Goal: Task Accomplishment & Management: Complete application form

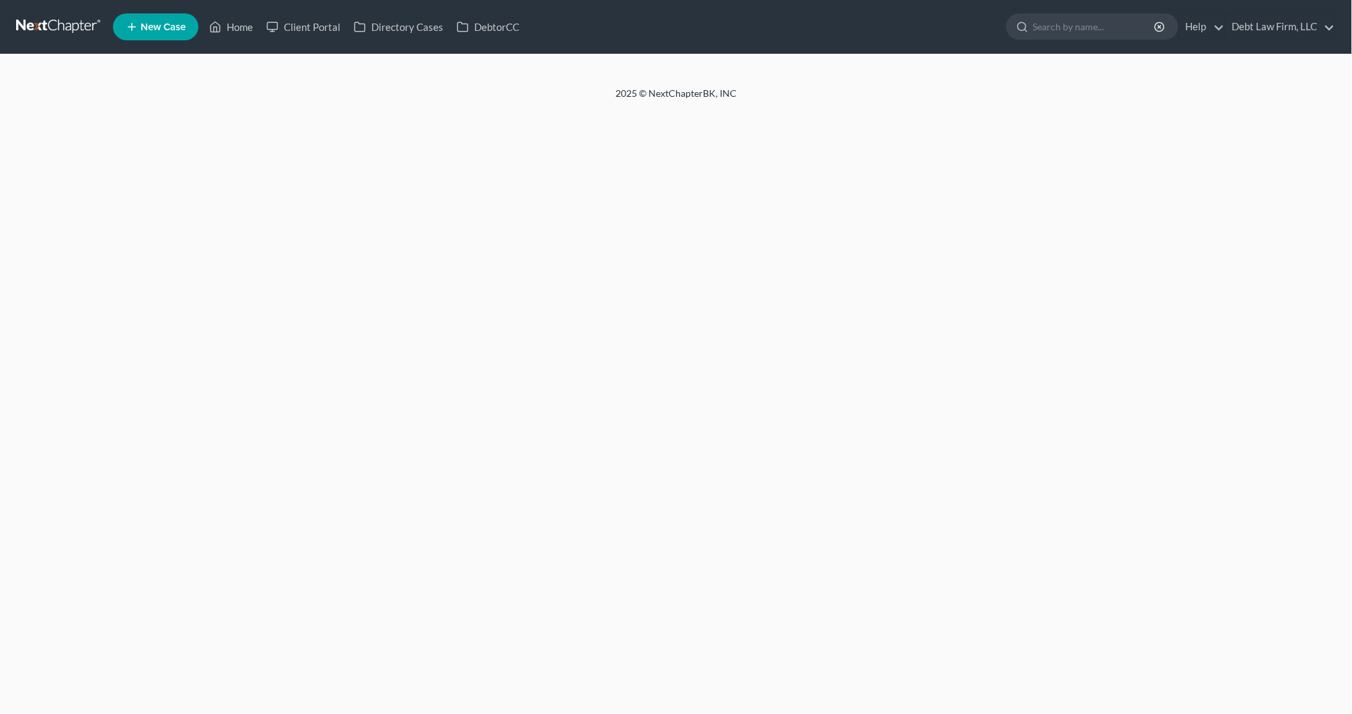
select select "4"
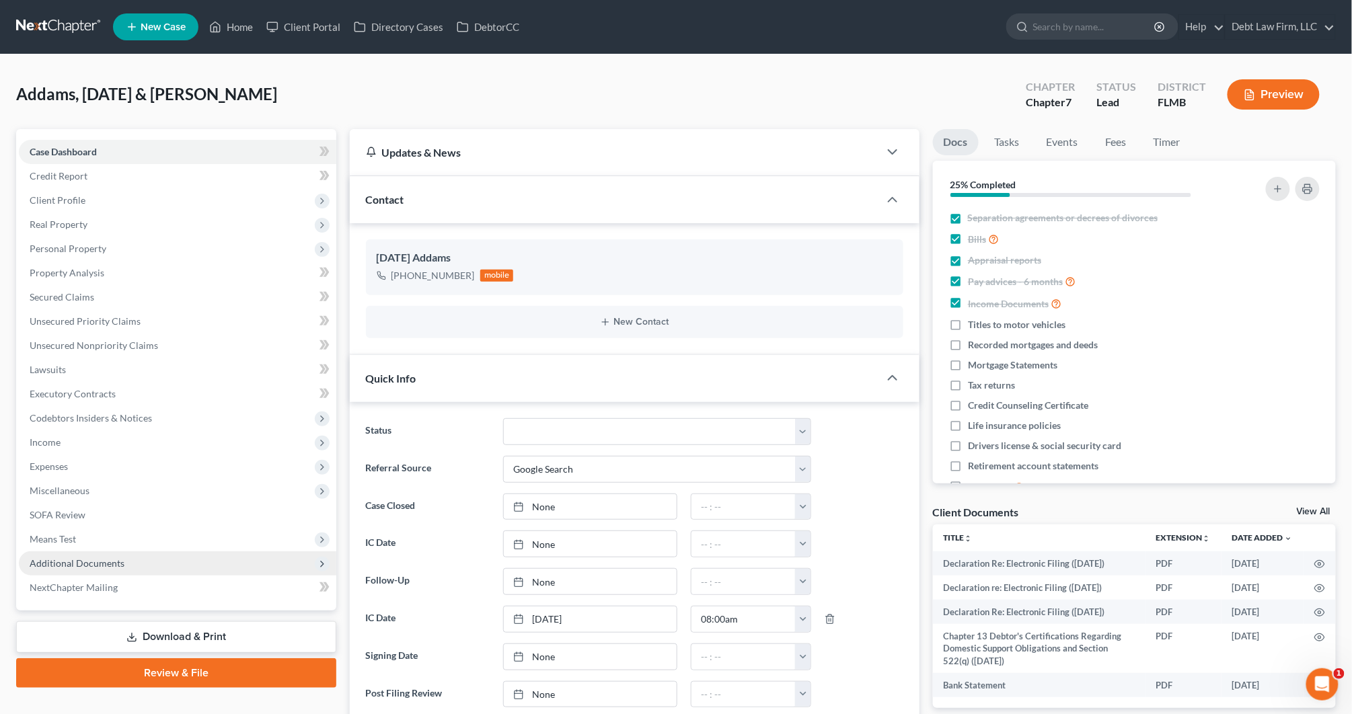
click at [106, 561] on span "Additional Documents" at bounding box center [77, 563] width 95 height 11
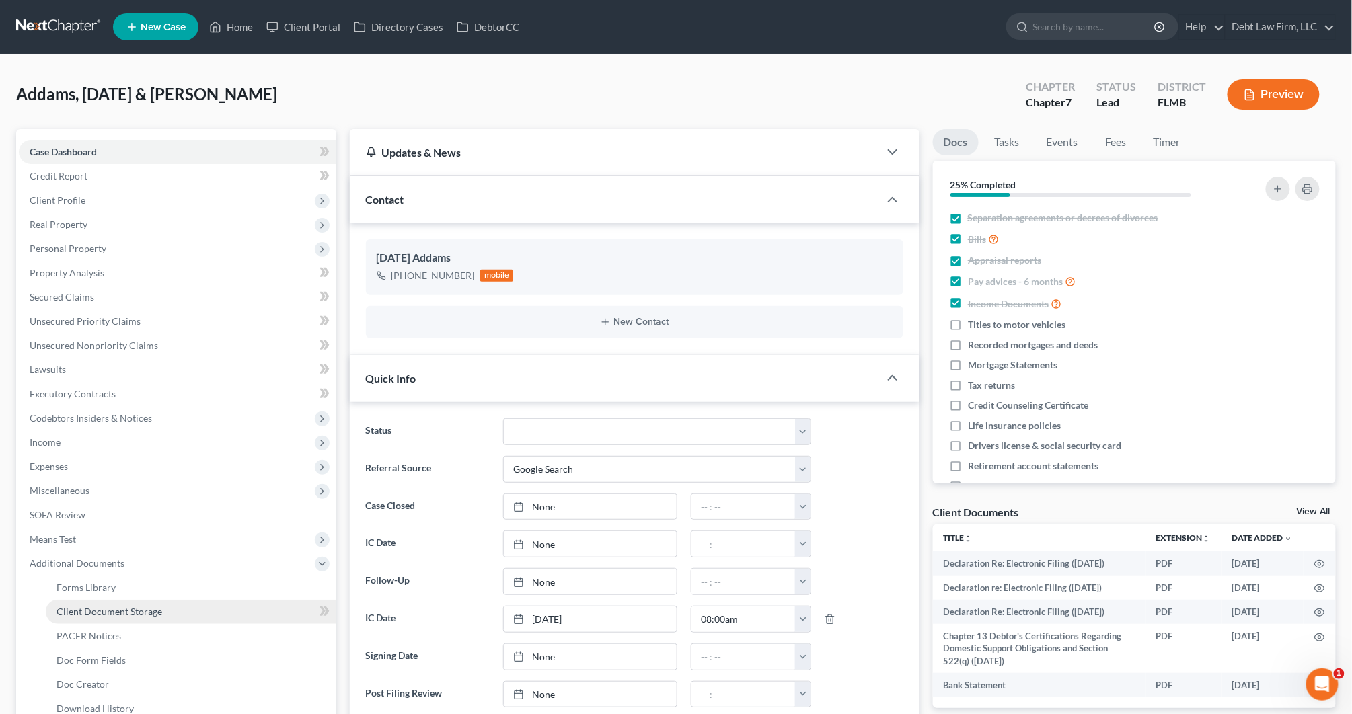
click at [122, 606] on span "Client Document Storage" at bounding box center [110, 611] width 106 height 11
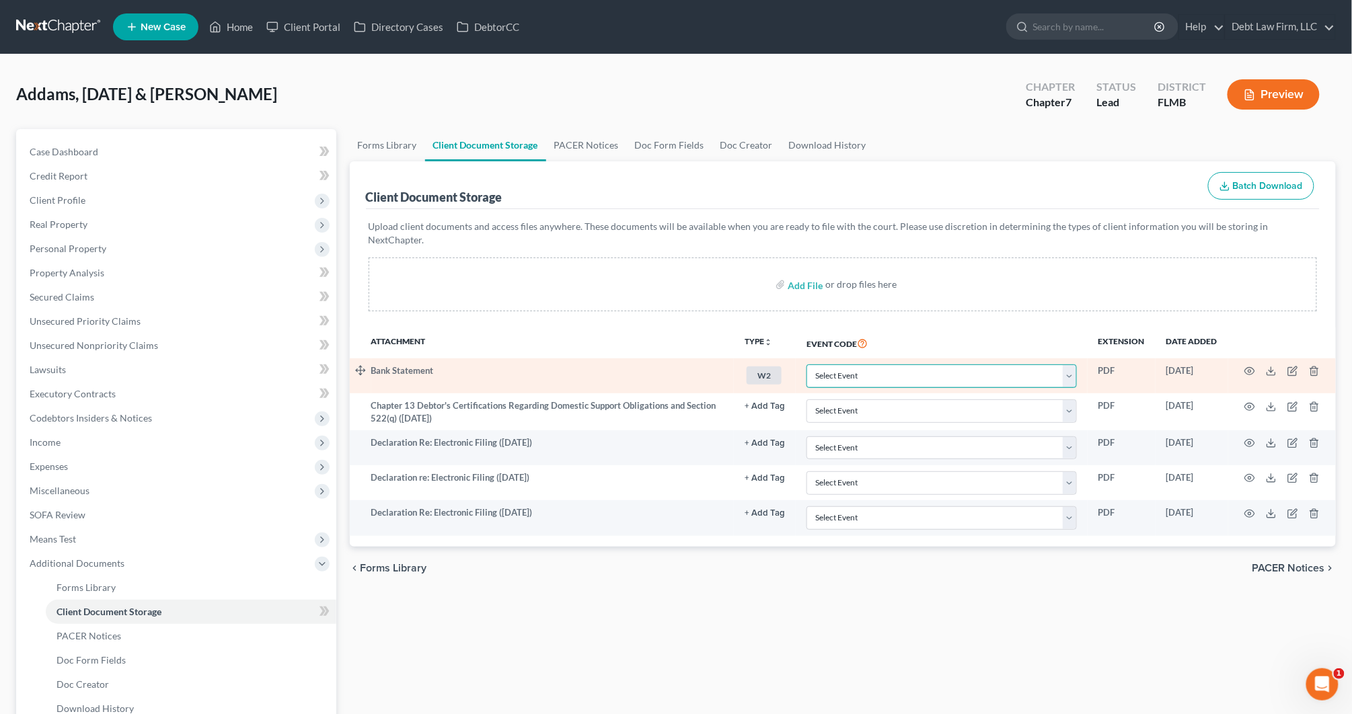
click at [837, 372] on select "Select Event 20 Largest Unsecured Creditors Amended Chapter 13 Plan Amended Cre…" at bounding box center [942, 377] width 270 height 24
select select "23"
click at [808, 365] on select "Select Event 20 Largest Unsecured Creditors Amended Chapter 13 Plan Amended Cre…" at bounding box center [942, 377] width 270 height 24
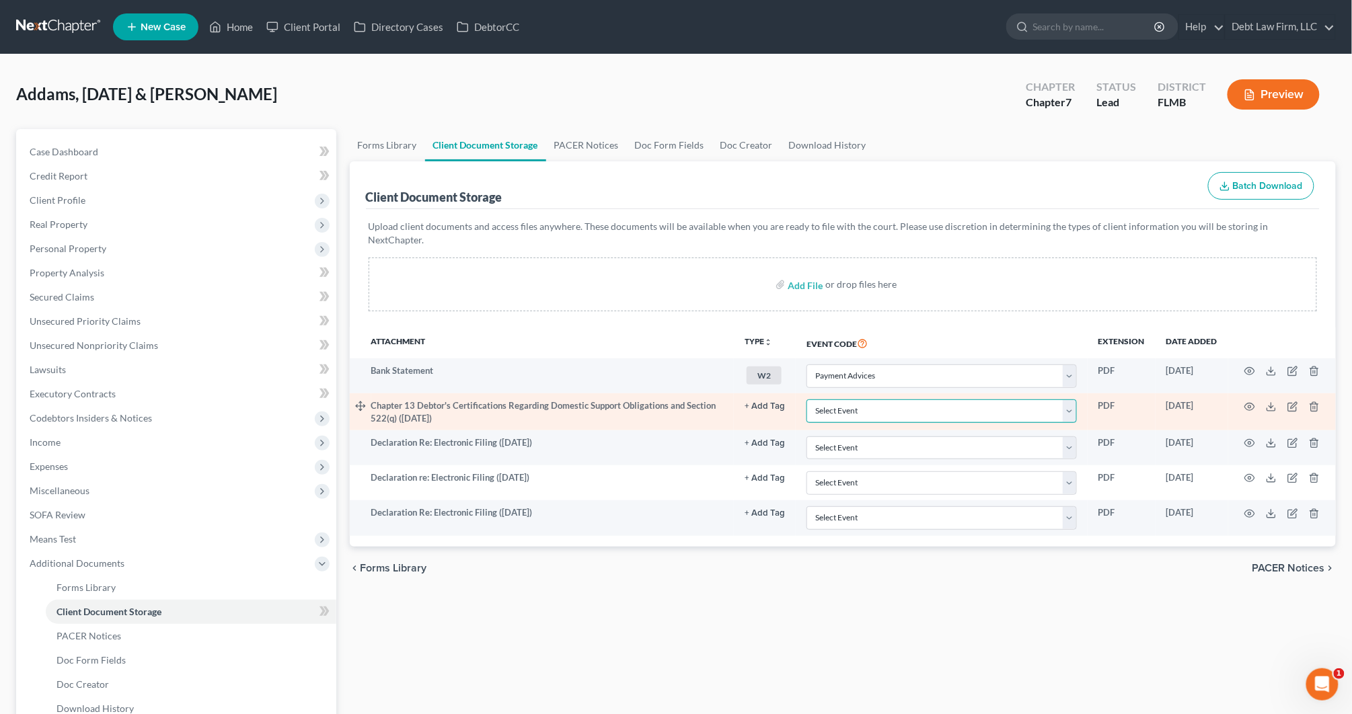
click at [858, 400] on select "Select Event 20 Largest Unsecured Creditors Amended Chapter 13 Plan Amended Cre…" at bounding box center [942, 412] width 270 height 24
select select "23"
click at [808, 400] on select "Select Event 20 Largest Unsecured Creditors Amended Chapter 13 Plan Amended Cre…" at bounding box center [942, 412] width 270 height 24
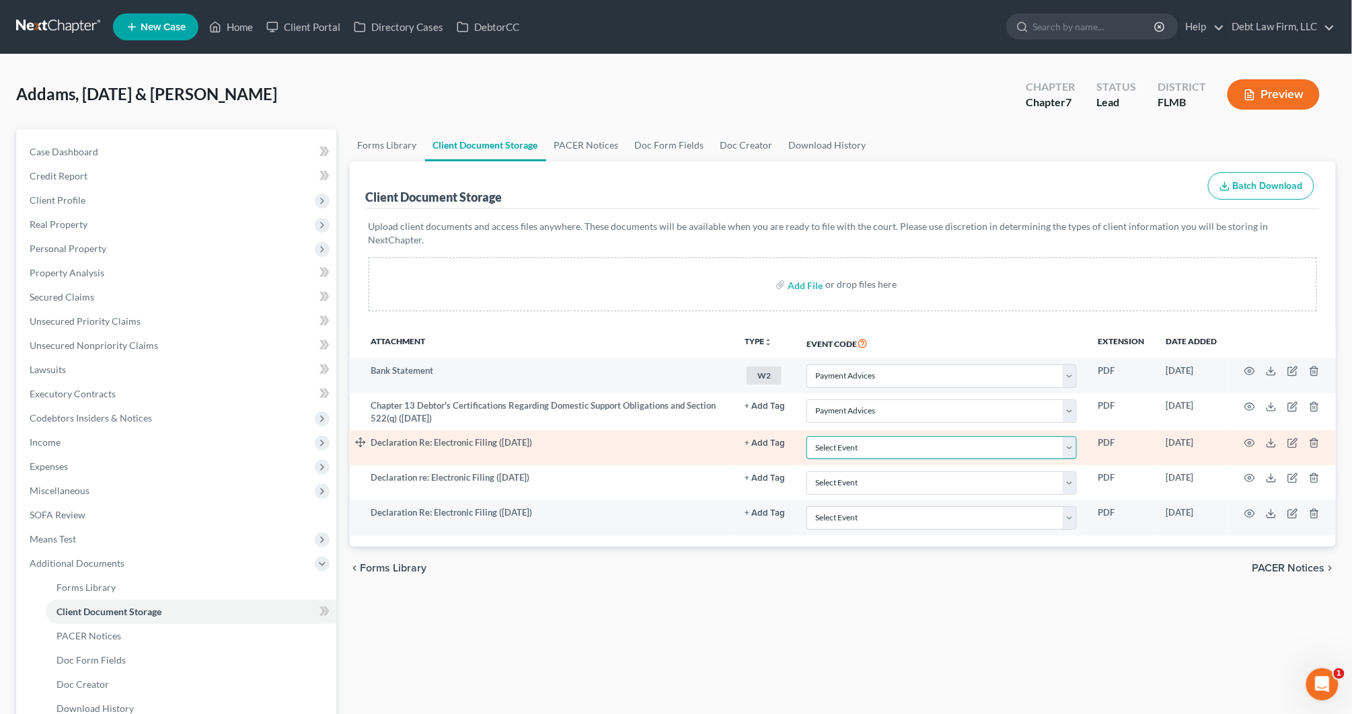
click at [852, 440] on select "Select Event 20 Largest Unsecured Creditors Amended Chapter 13 Plan Amended Cre…" at bounding box center [942, 449] width 270 height 24
select select "9"
click at [808, 437] on select "Select Event 20 Largest Unsecured Creditors Amended Chapter 13 Plan Amended Cre…" at bounding box center [942, 449] width 270 height 24
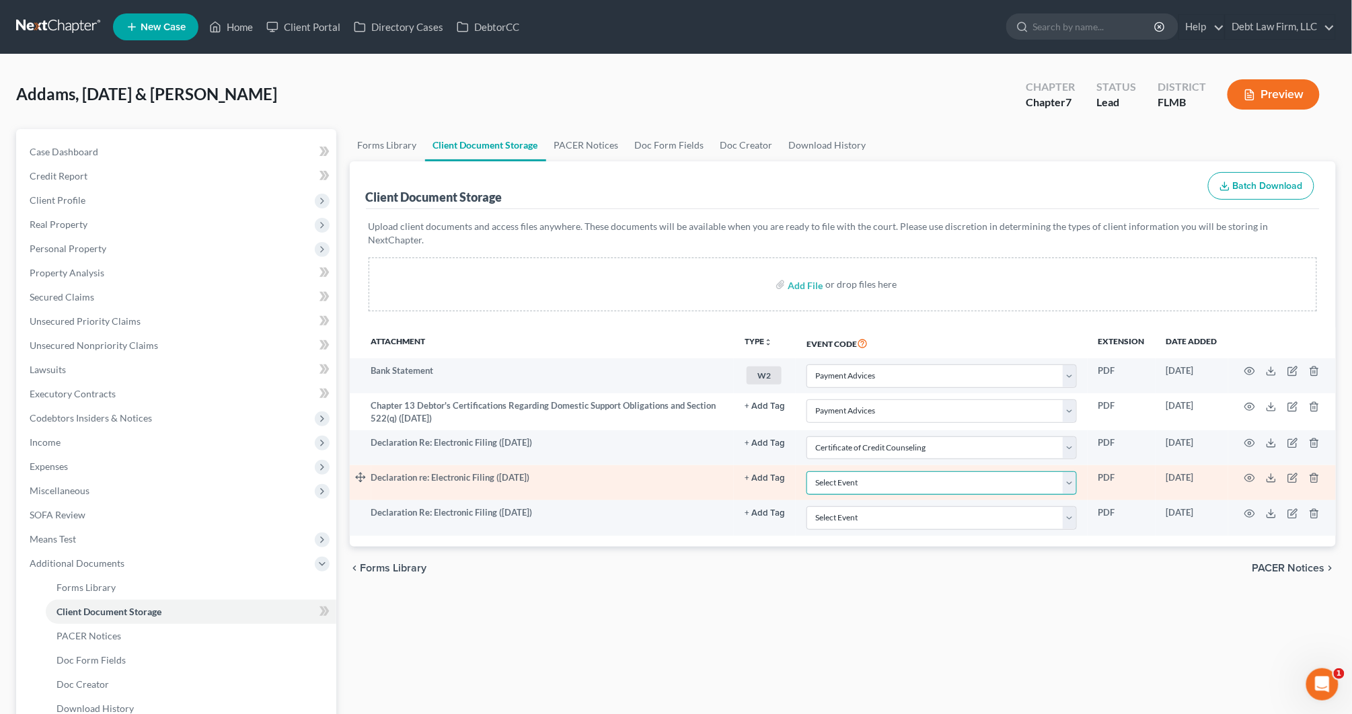
click at [827, 472] on select "Select Event 20 Largest Unsecured Creditors Amended Chapter 13 Plan Amended Cre…" at bounding box center [942, 484] width 270 height 24
select select "9"
click at [808, 472] on select "Select Event 20 Largest Unsecured Creditors Amended Chapter 13 Plan Amended Cre…" at bounding box center [942, 484] width 270 height 24
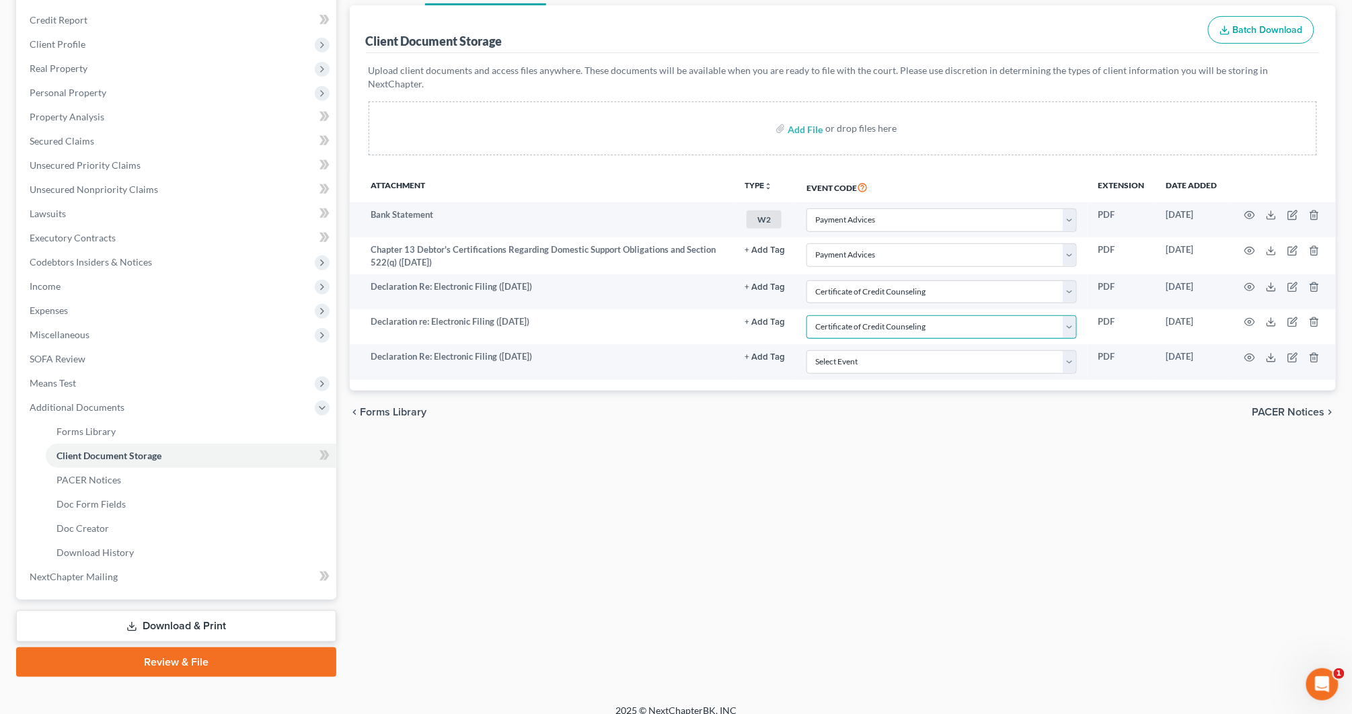
scroll to position [170, 0]
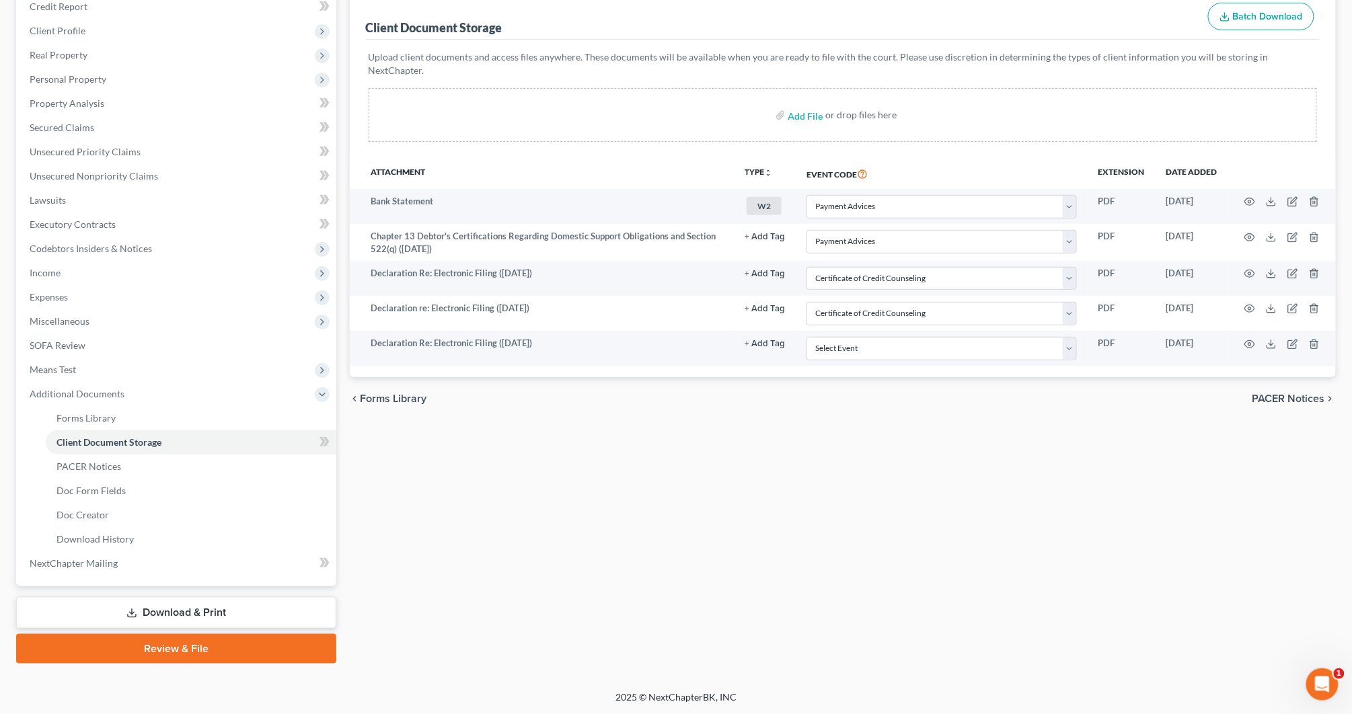
click at [203, 646] on link "Review & File" at bounding box center [176, 649] width 320 height 30
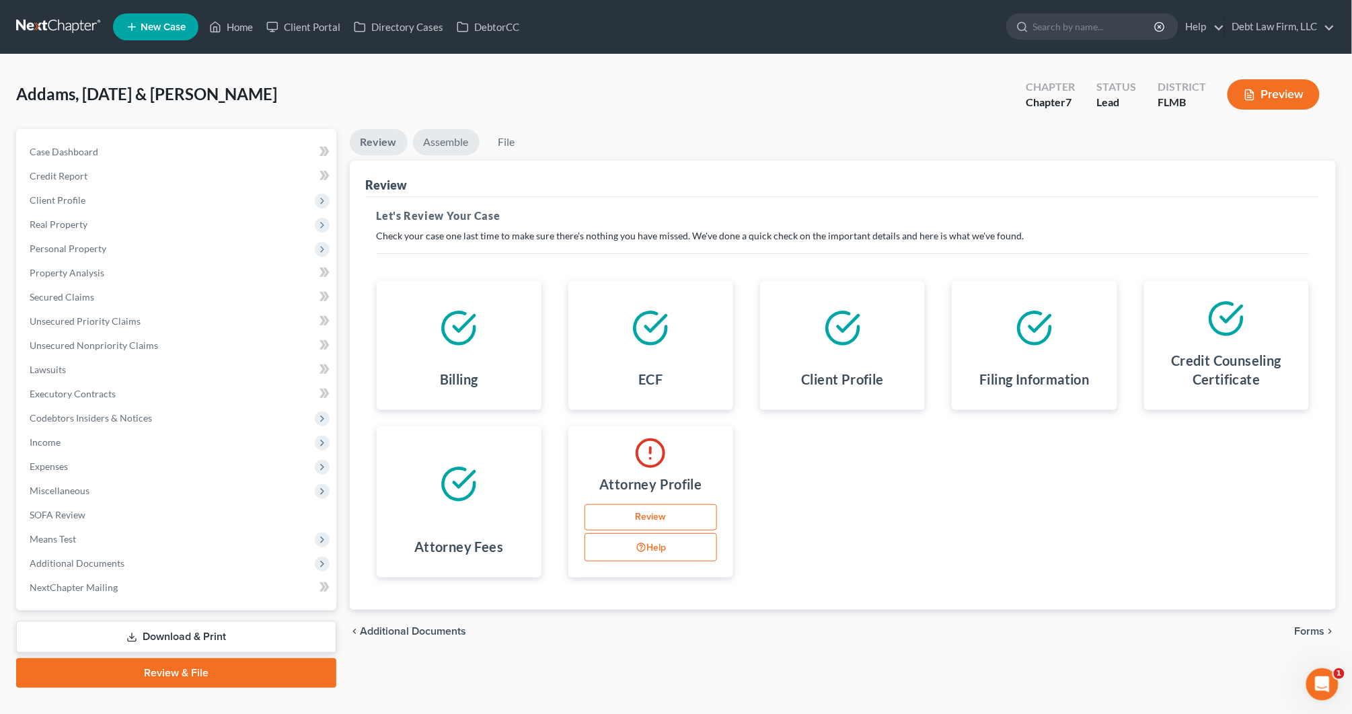
click at [448, 151] on link "Assemble" at bounding box center [446, 142] width 67 height 26
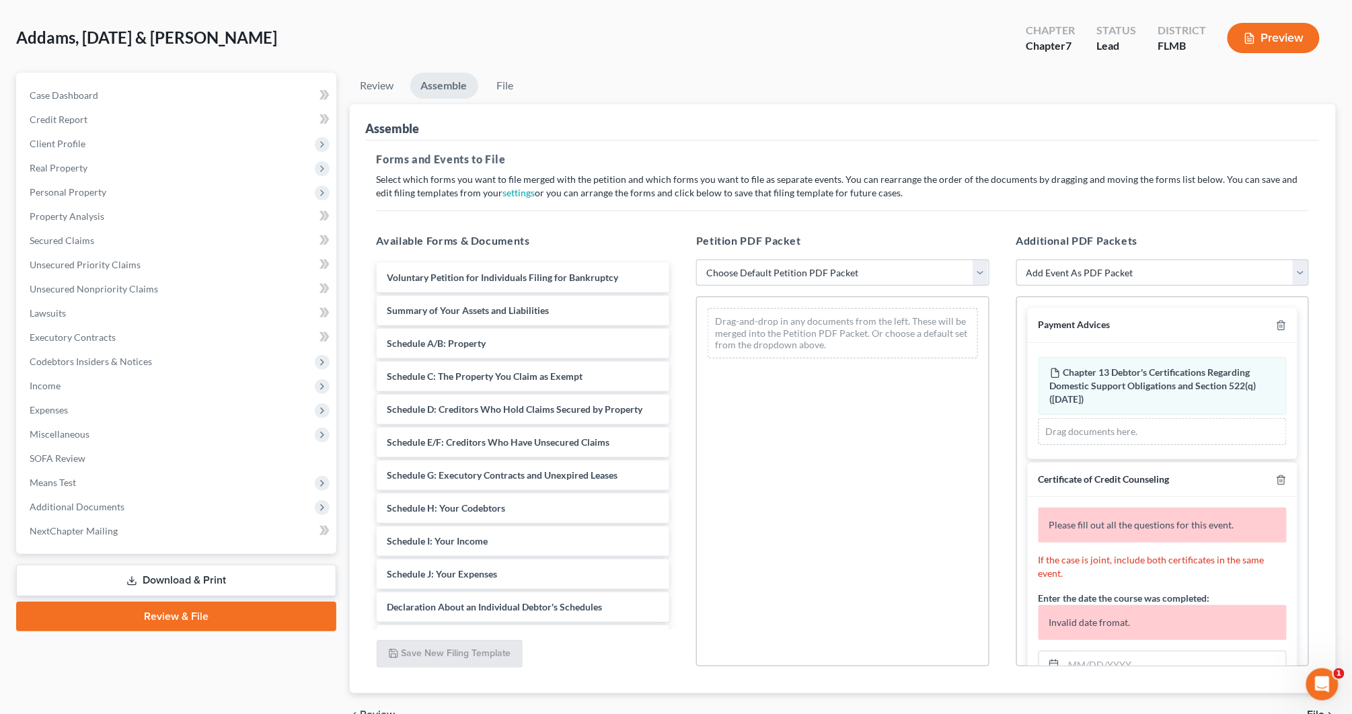
scroll to position [55, 0]
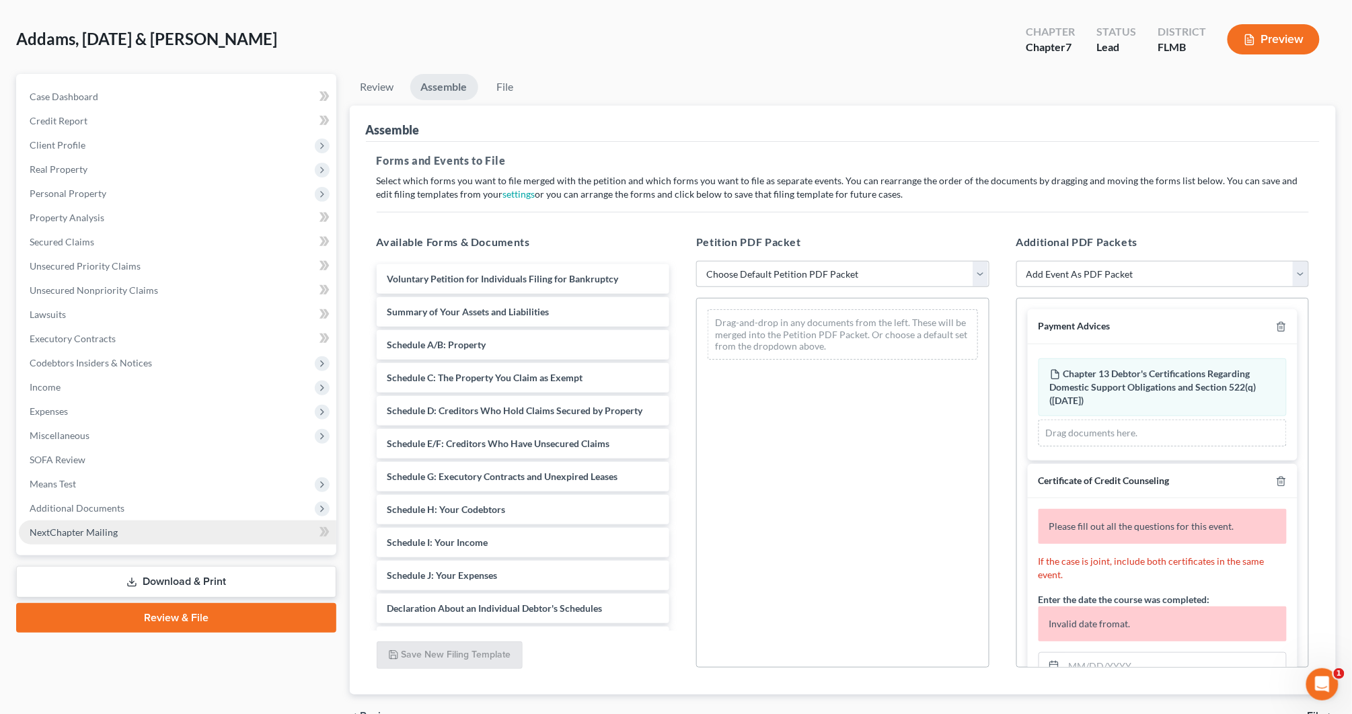
click at [206, 532] on link "NextChapter Mailing" at bounding box center [178, 533] width 318 height 24
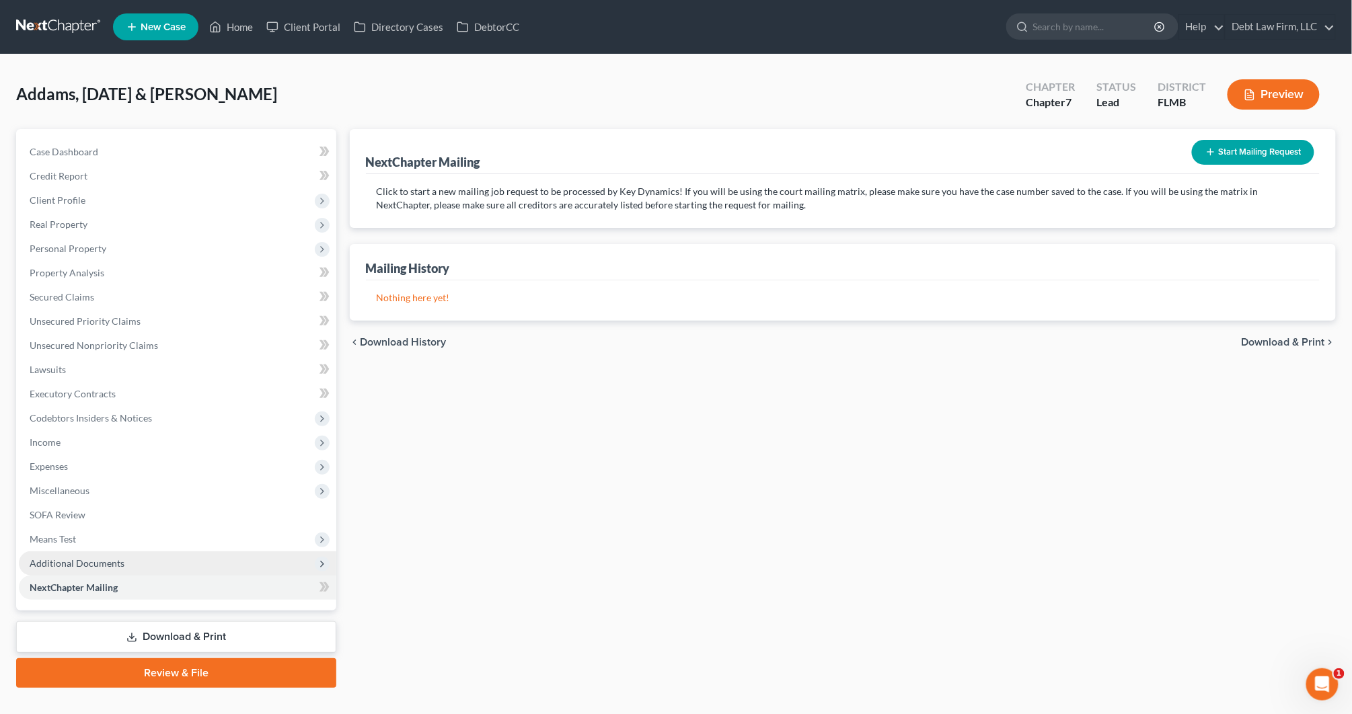
click at [188, 556] on span "Additional Documents" at bounding box center [178, 564] width 318 height 24
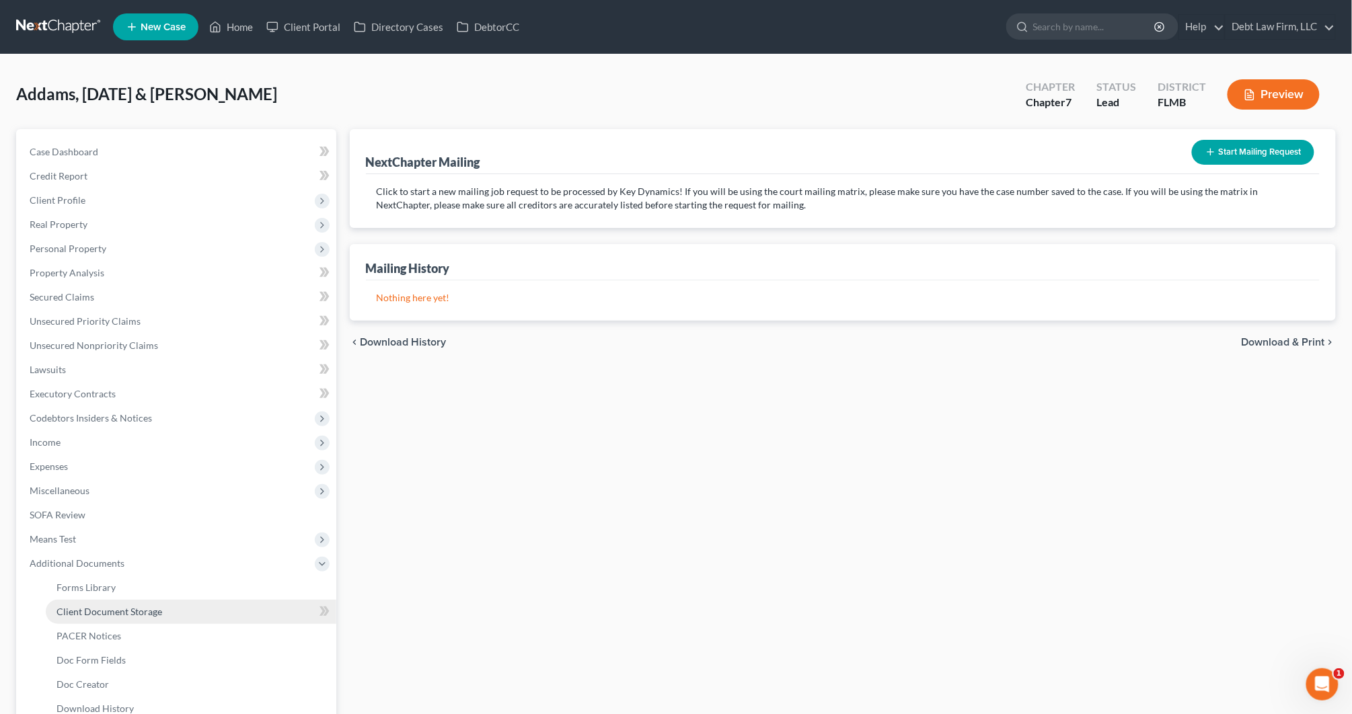
click at [184, 613] on link "Client Document Storage" at bounding box center [191, 612] width 291 height 24
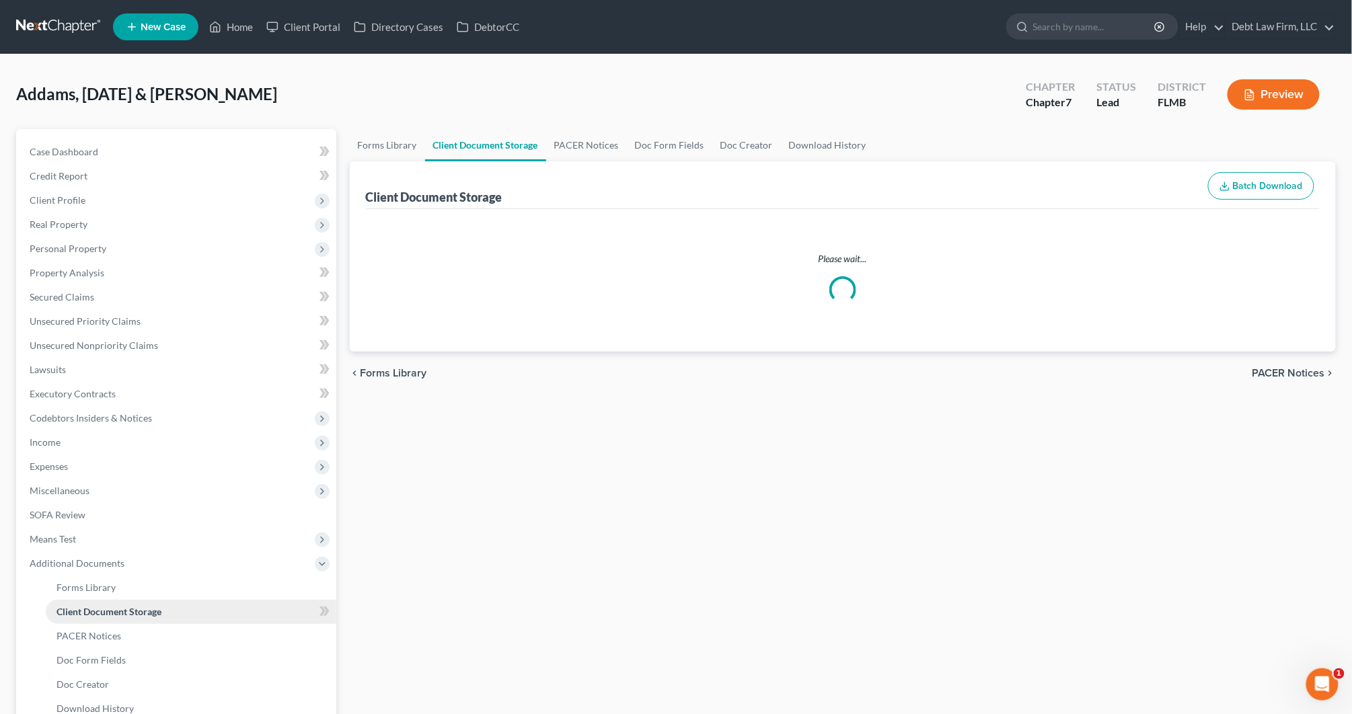
select select "23"
select select "9"
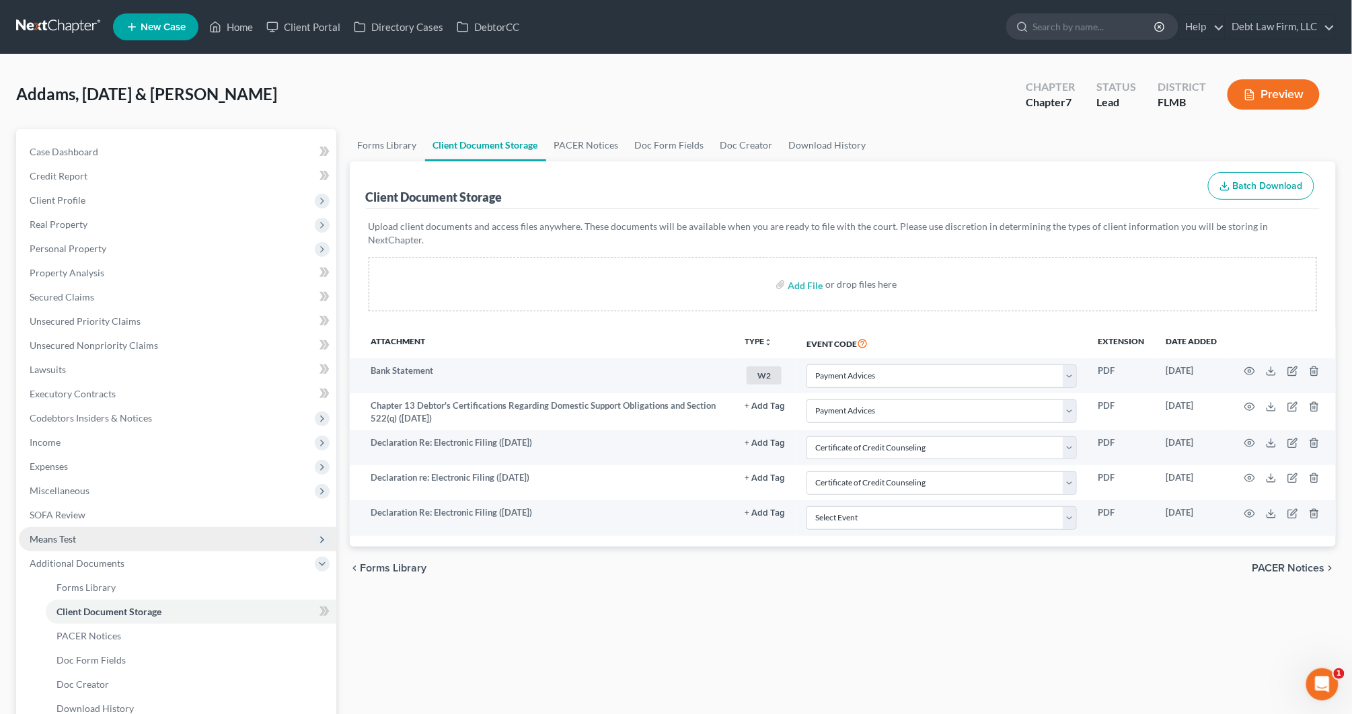
scroll to position [170, 0]
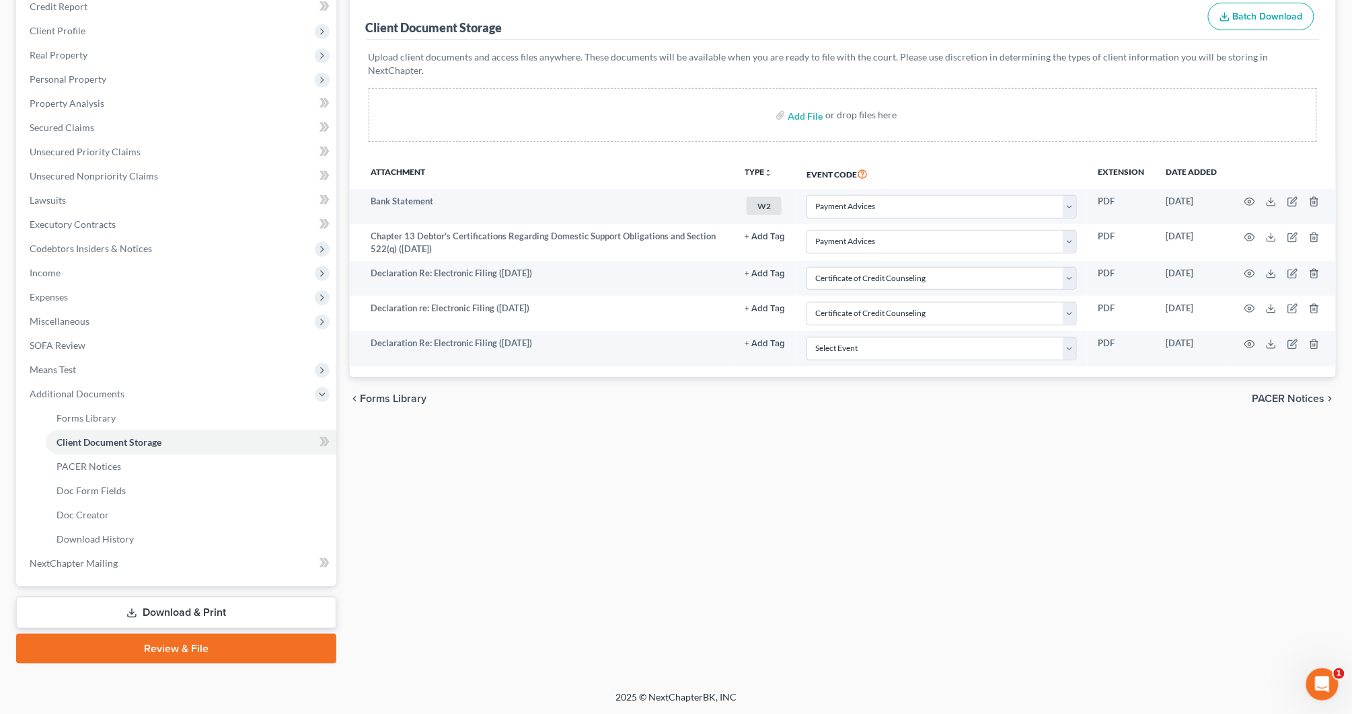
click at [135, 647] on link "Review & File" at bounding box center [176, 649] width 320 height 30
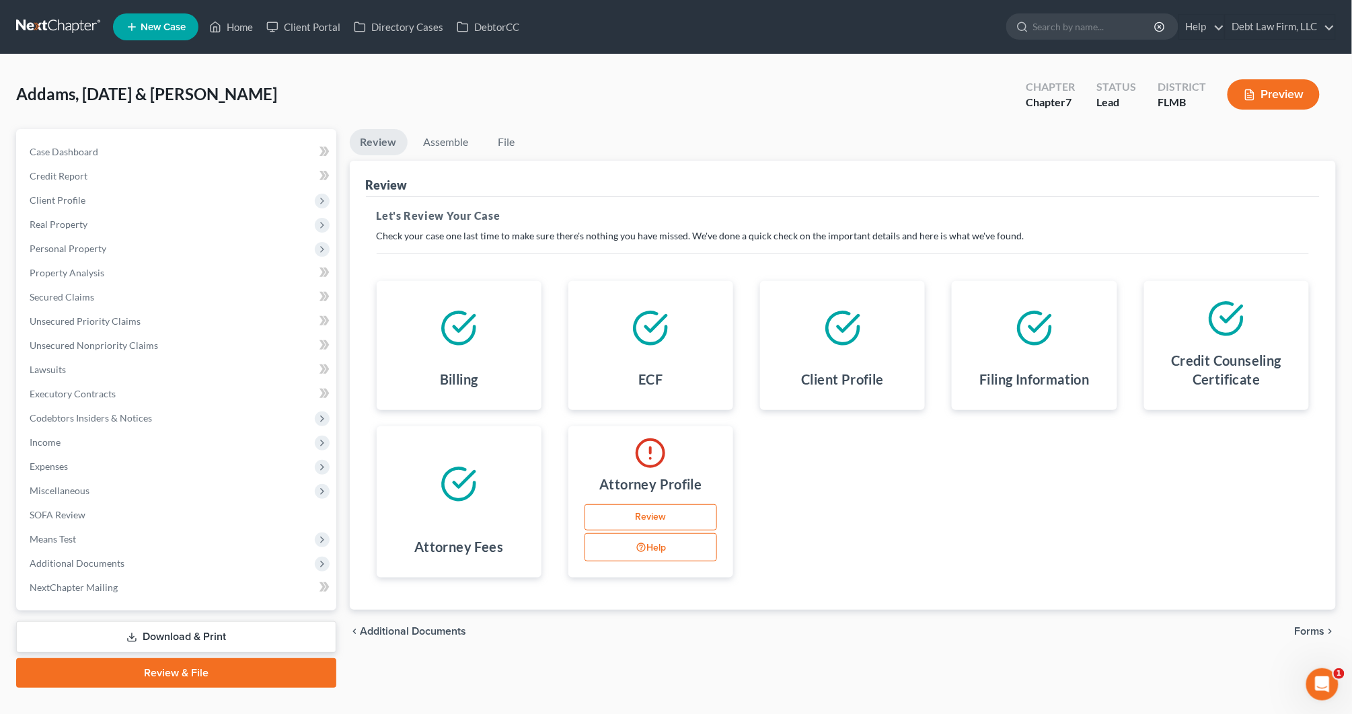
click at [451, 157] on li "Assemble" at bounding box center [446, 145] width 67 height 32
click at [451, 143] on link "Assemble" at bounding box center [446, 142] width 67 height 26
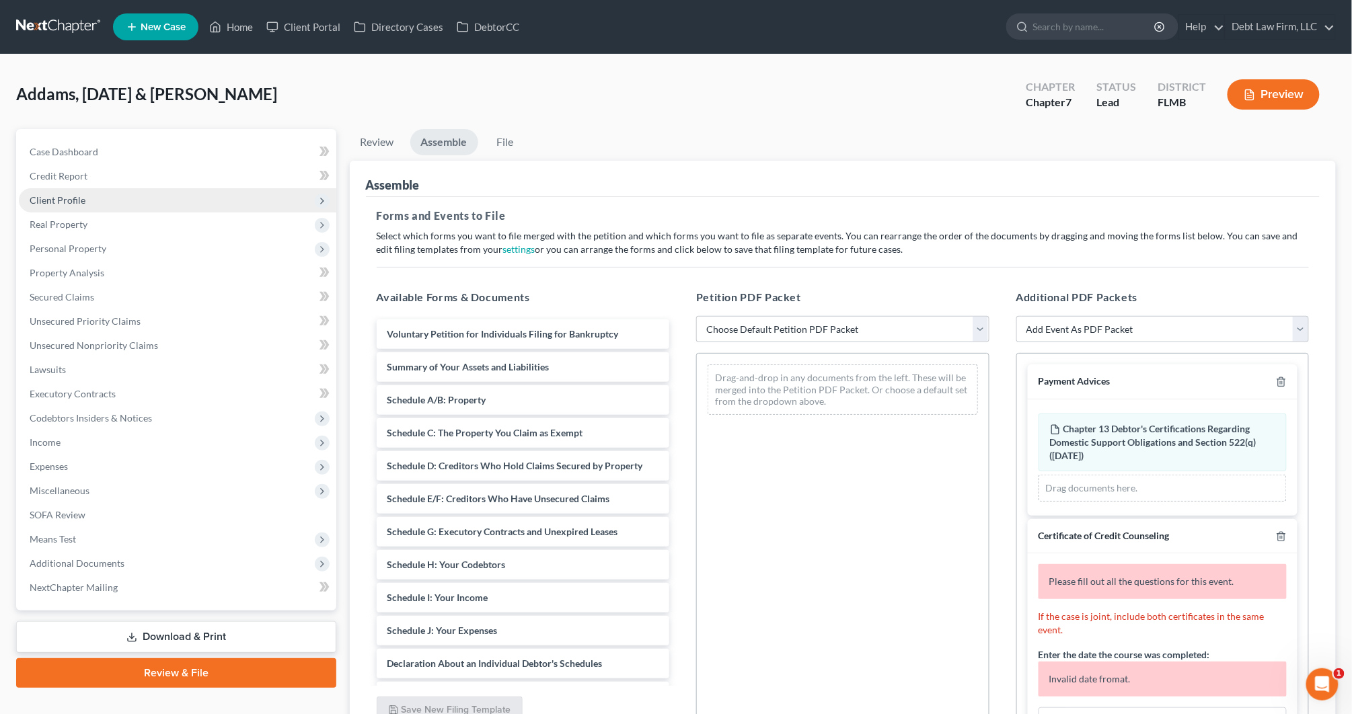
click at [131, 193] on span "Client Profile" at bounding box center [178, 200] width 318 height 24
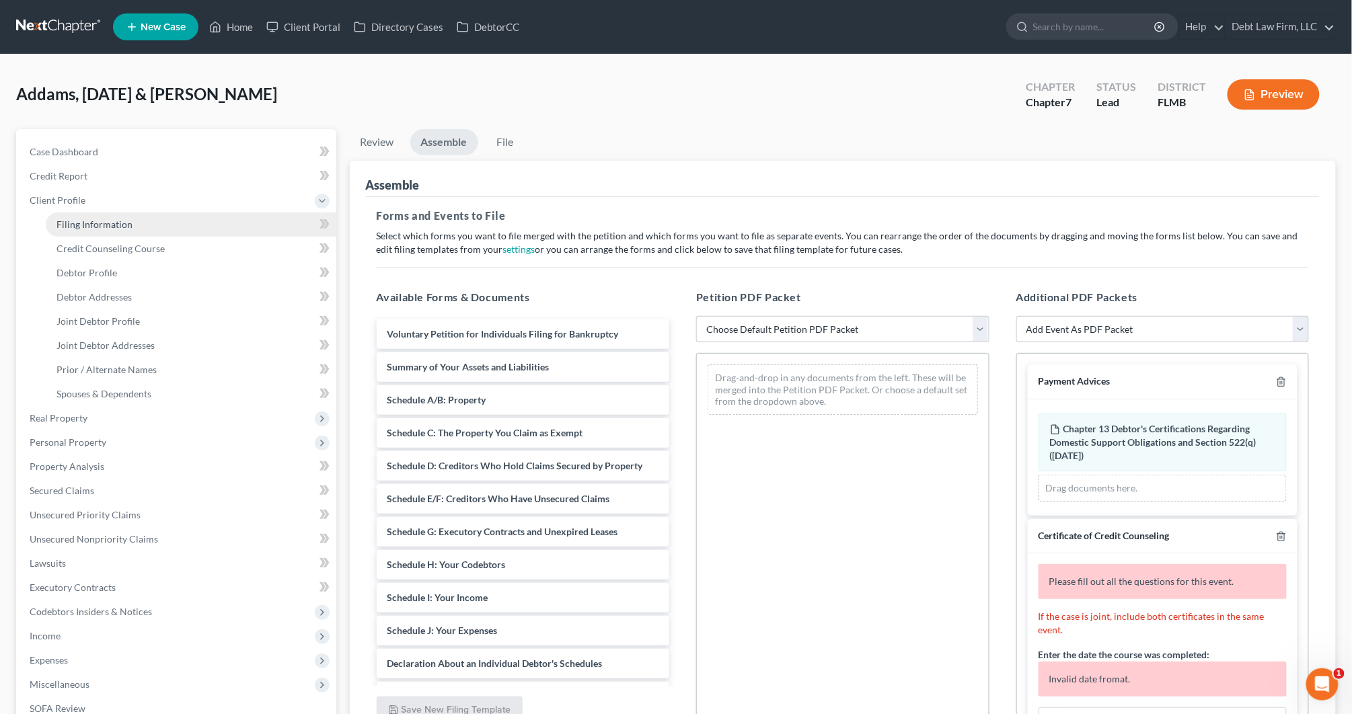
click at [132, 219] on link "Filing Information" at bounding box center [191, 225] width 291 height 24
select select "1"
select select "0"
select select "45"
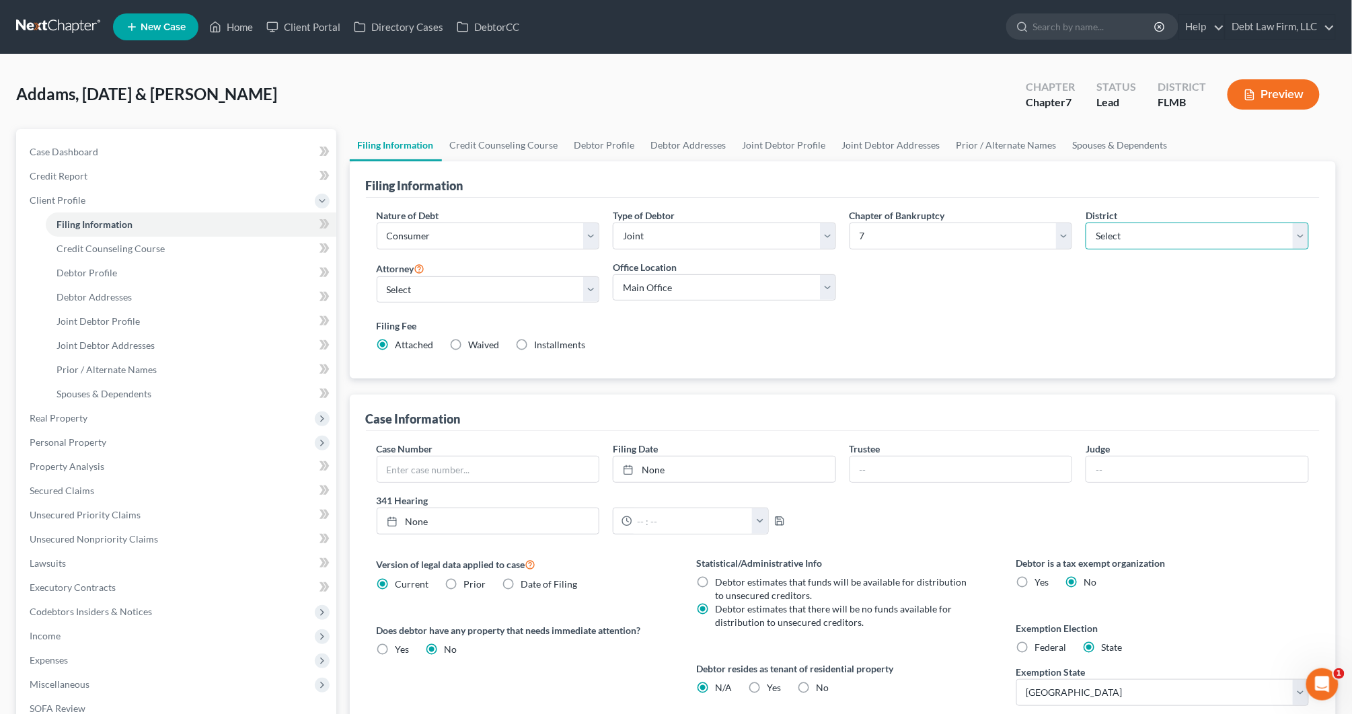
click at [1104, 229] on select "Select [US_STATE] - [GEOGRAPHIC_DATA] [US_STATE] - [GEOGRAPHIC_DATA][US_STATE] …" at bounding box center [1197, 236] width 223 height 27
click at [1086, 223] on select "Select [US_STATE] - [GEOGRAPHIC_DATA] [US_STATE] - [GEOGRAPHIC_DATA][US_STATE] …" at bounding box center [1197, 236] width 223 height 27
click at [1173, 229] on select "Select [US_STATE] - [GEOGRAPHIC_DATA] [US_STATE] - [GEOGRAPHIC_DATA][US_STATE] …" at bounding box center [1197, 236] width 223 height 27
select select "6"
click at [1086, 223] on select "Select [US_STATE] - [GEOGRAPHIC_DATA] [US_STATE] - [GEOGRAPHIC_DATA][US_STATE] …" at bounding box center [1197, 236] width 223 height 27
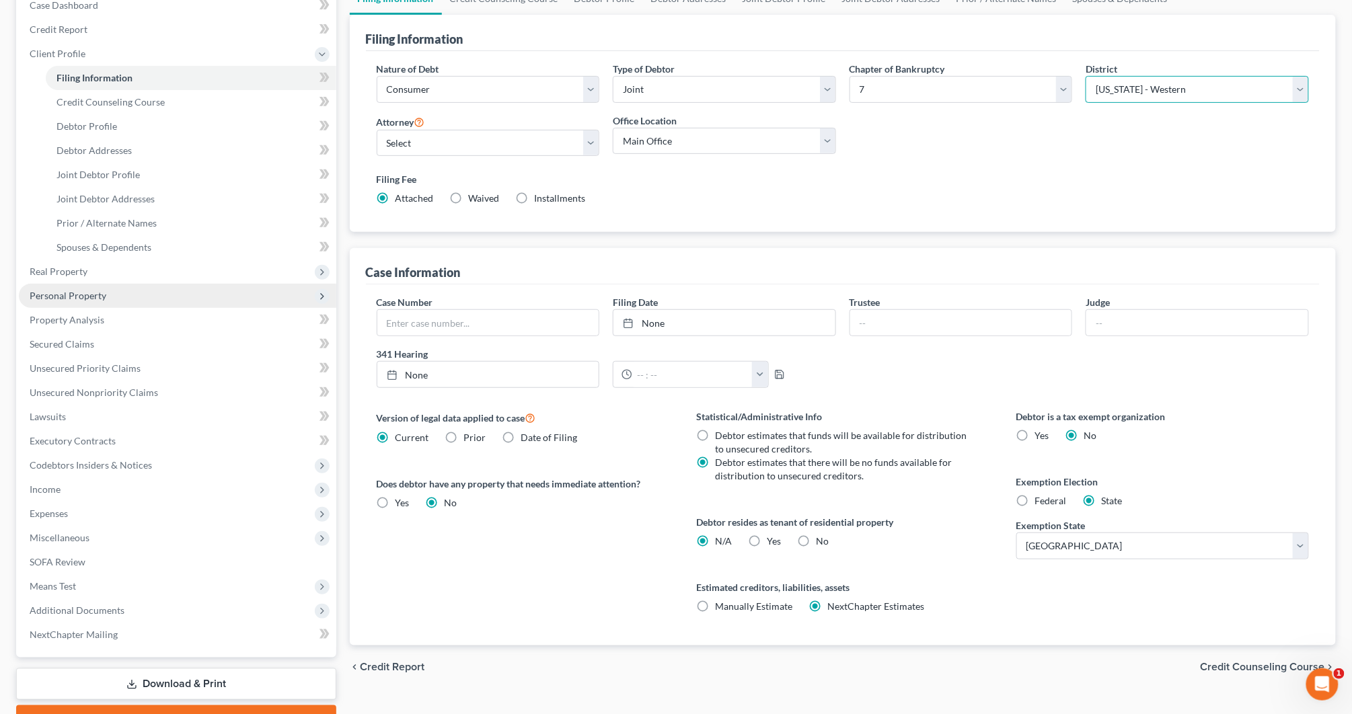
scroll to position [218, 0]
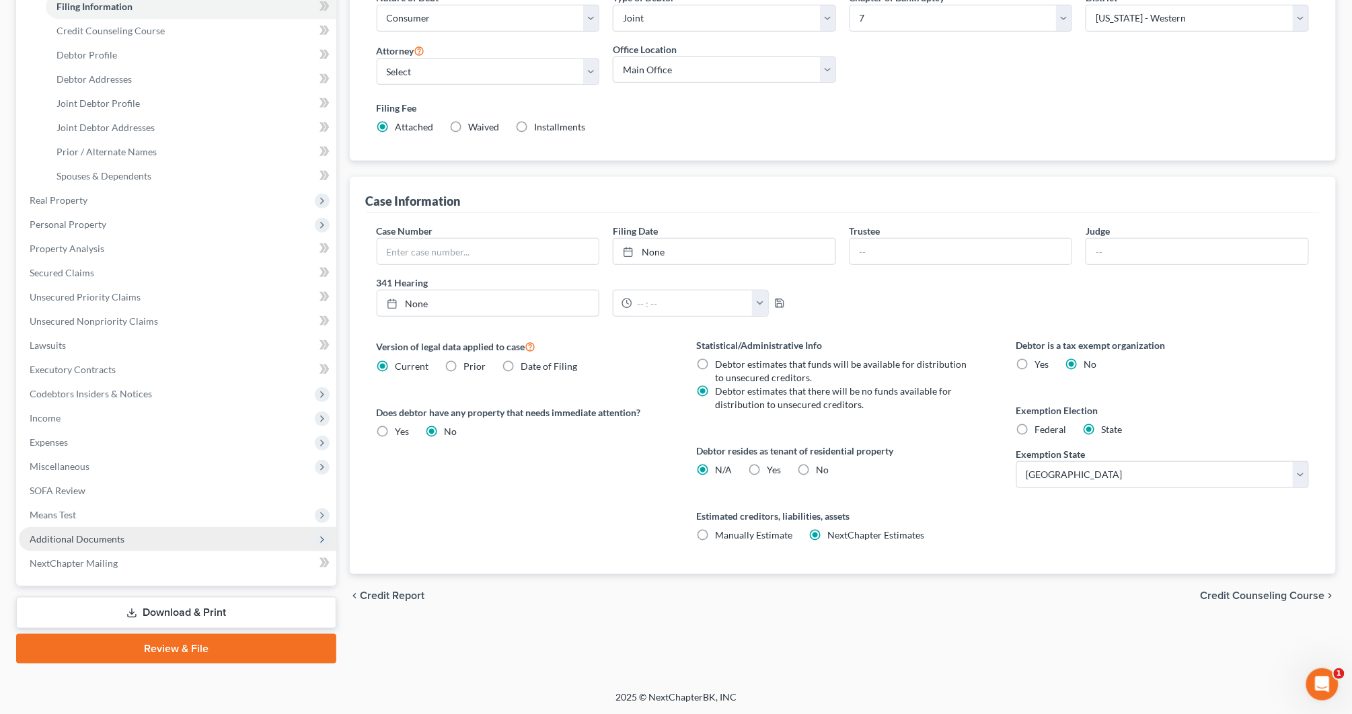
click at [185, 544] on span "Additional Documents" at bounding box center [178, 539] width 318 height 24
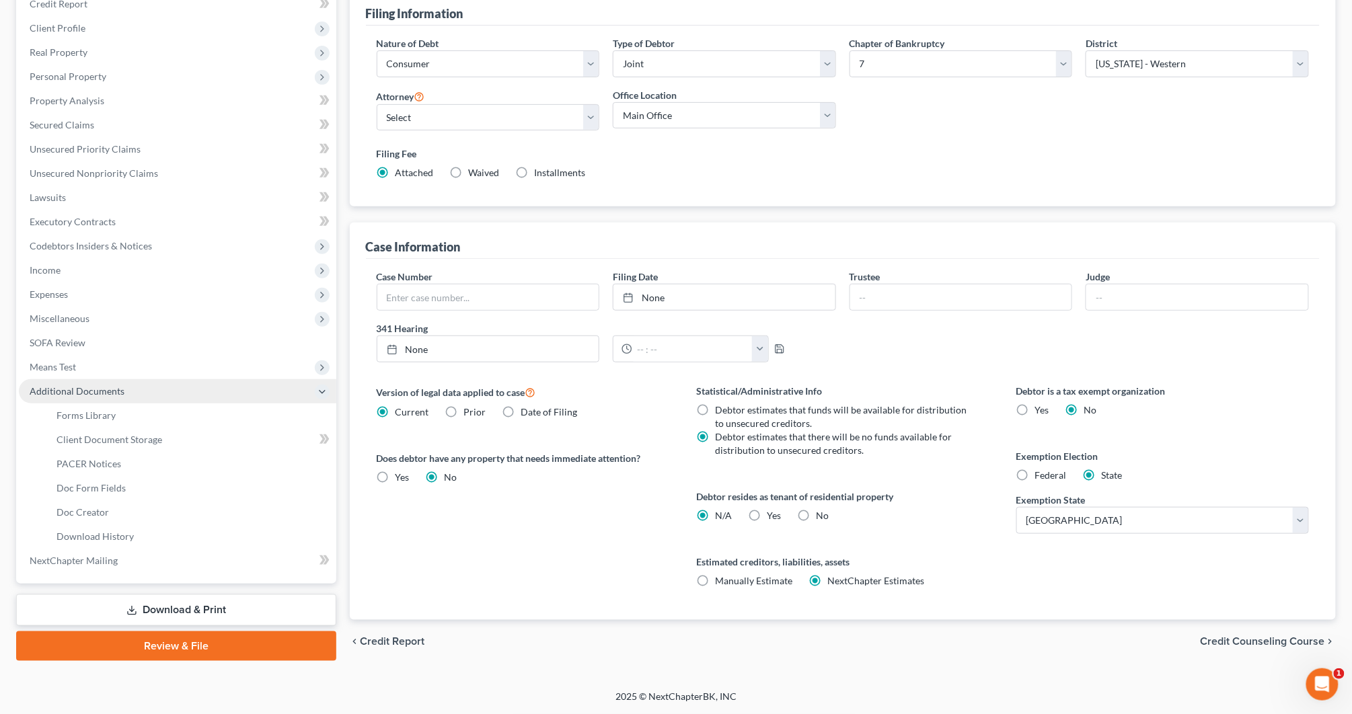
scroll to position [173, 0]
click at [168, 444] on link "Client Document Storage" at bounding box center [191, 440] width 291 height 24
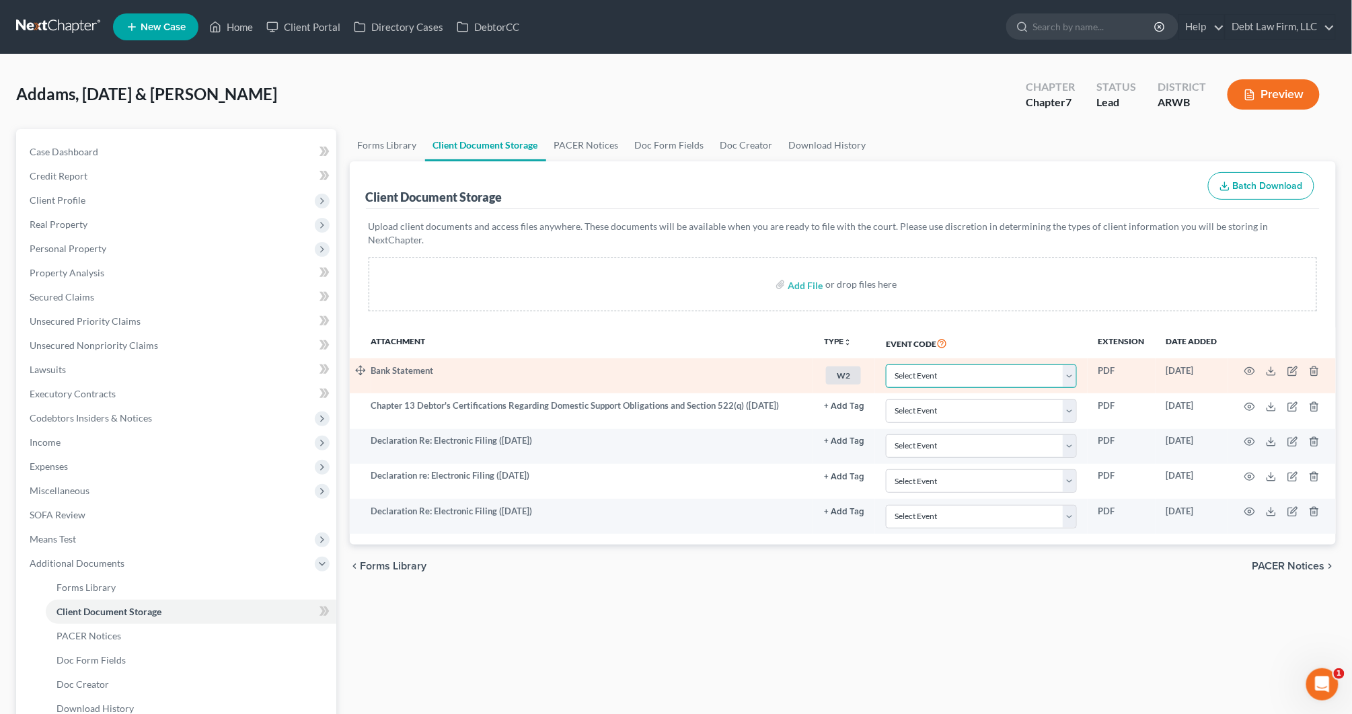
click at [928, 365] on select "Select Event Certificate of Credit Counseling - Debtor Certificate of Credit Co…" at bounding box center [981, 377] width 191 height 24
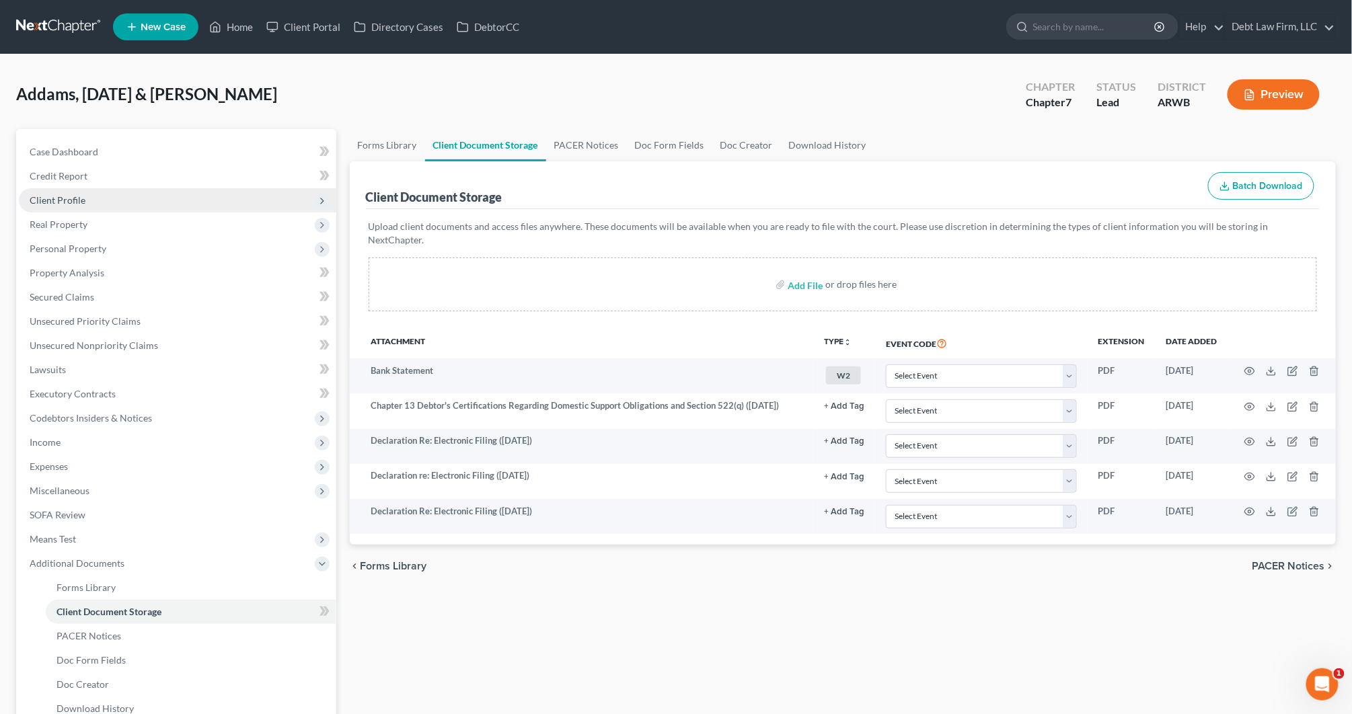
click at [216, 200] on span "Client Profile" at bounding box center [178, 200] width 318 height 24
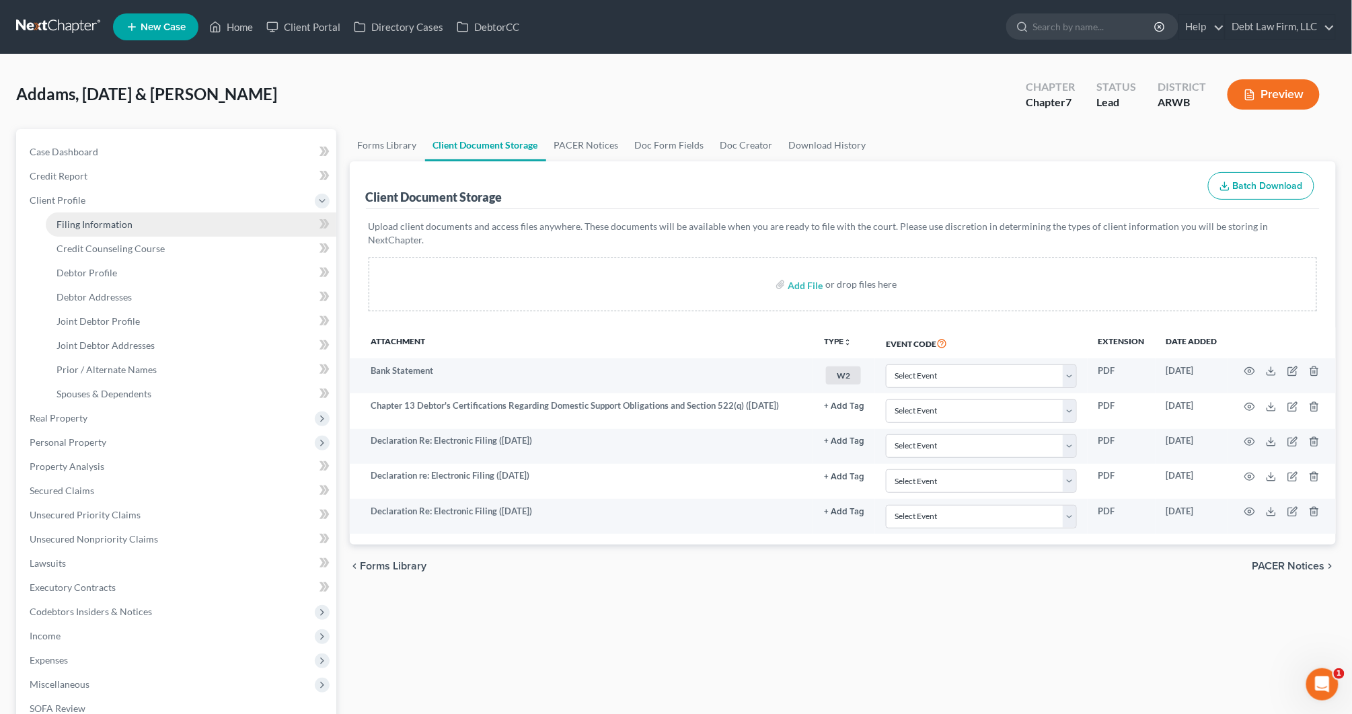
click at [212, 223] on link "Filing Information" at bounding box center [191, 225] width 291 height 24
select select "1"
select select "0"
select select "6"
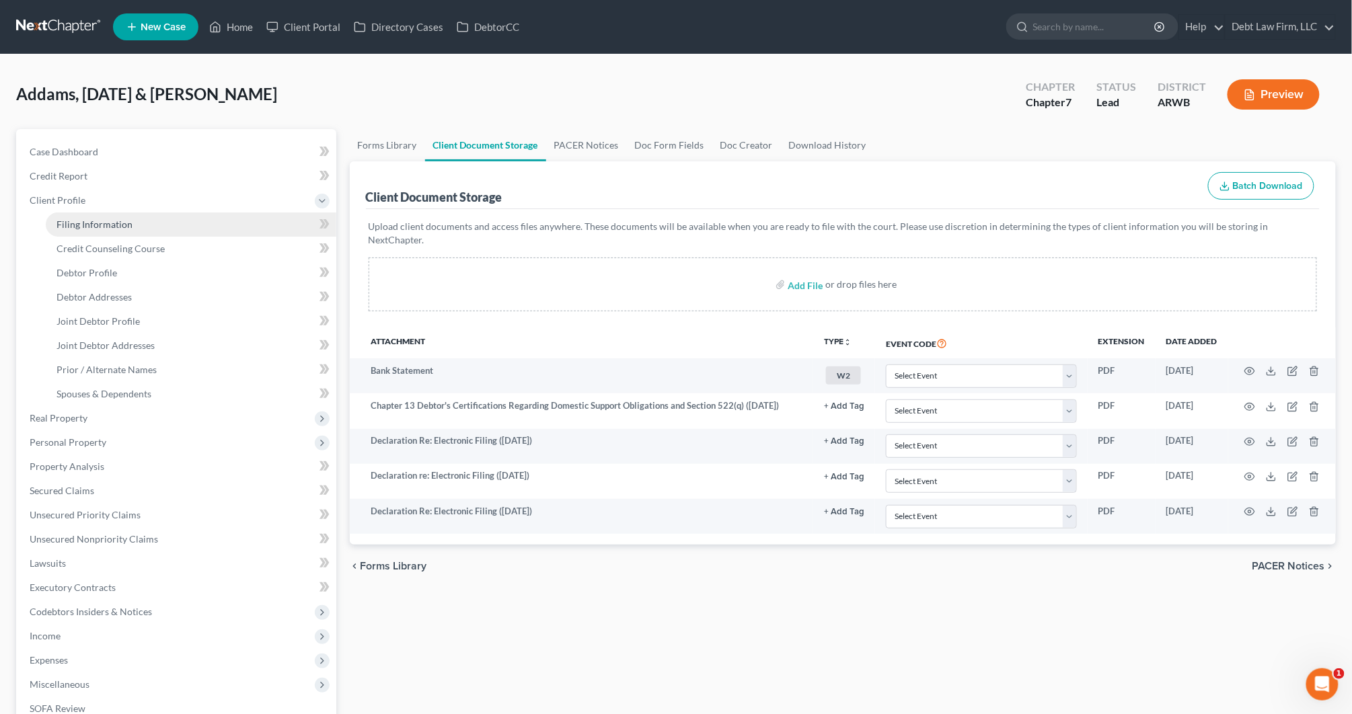
select select "0"
select select "45"
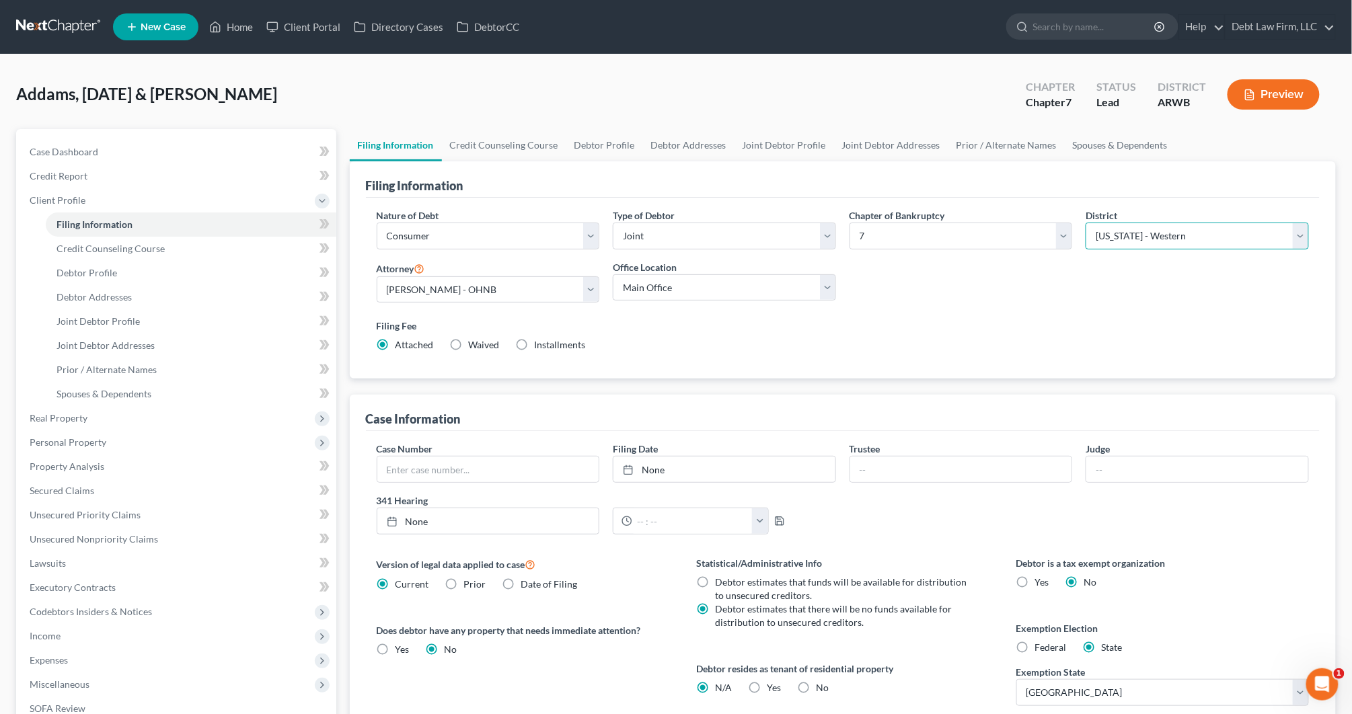
click at [1120, 233] on select "Select [US_STATE] - [GEOGRAPHIC_DATA] [US_STATE] - [GEOGRAPHIC_DATA][US_STATE] …" at bounding box center [1197, 236] width 223 height 27
select select "27"
click at [1086, 223] on select "Select [US_STATE] - [GEOGRAPHIC_DATA] [US_STATE] - [GEOGRAPHIC_DATA][US_STATE] …" at bounding box center [1197, 236] width 223 height 27
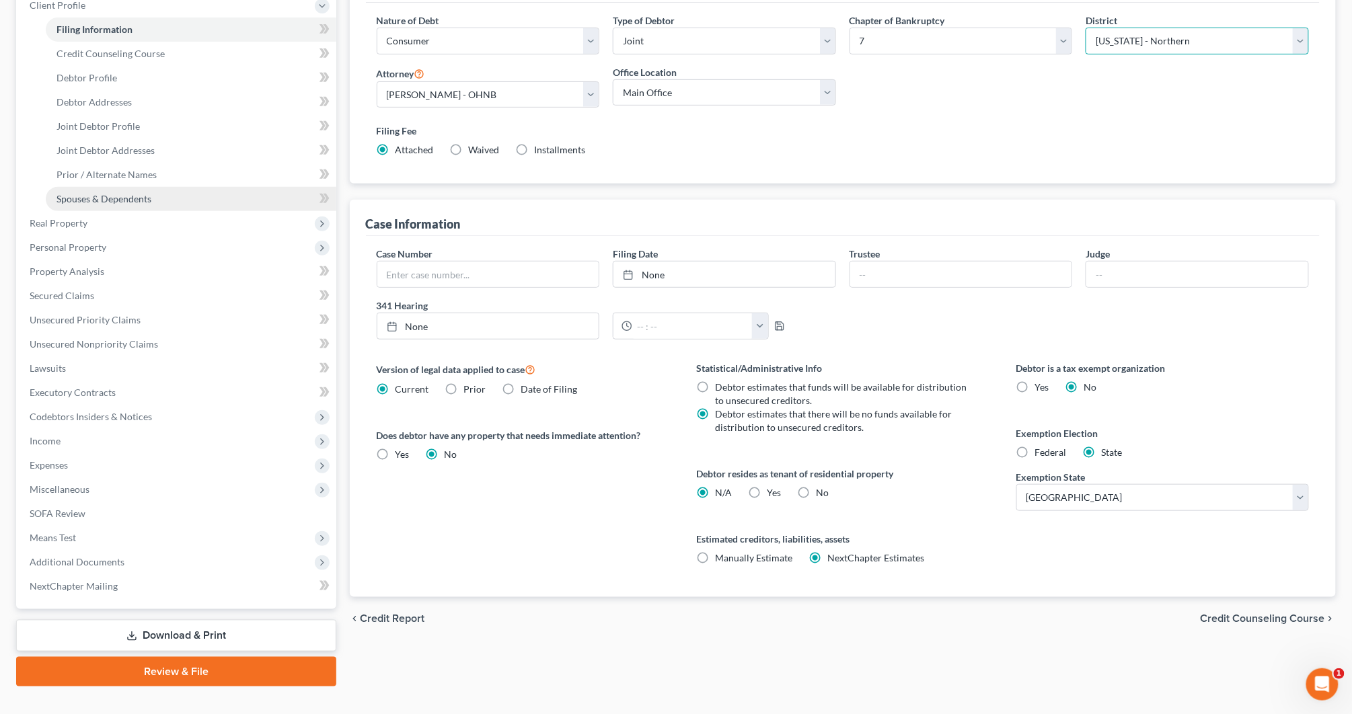
scroll to position [218, 0]
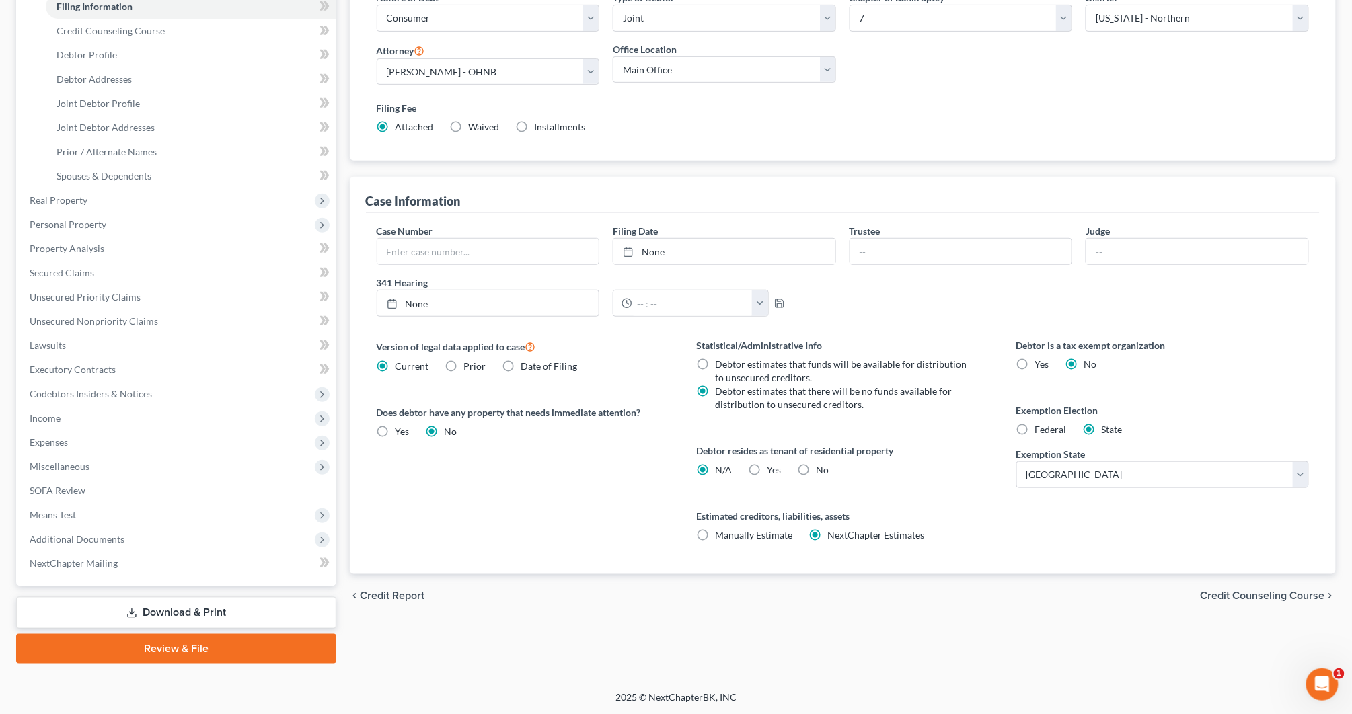
click at [151, 648] on link "Review & File" at bounding box center [176, 649] width 320 height 30
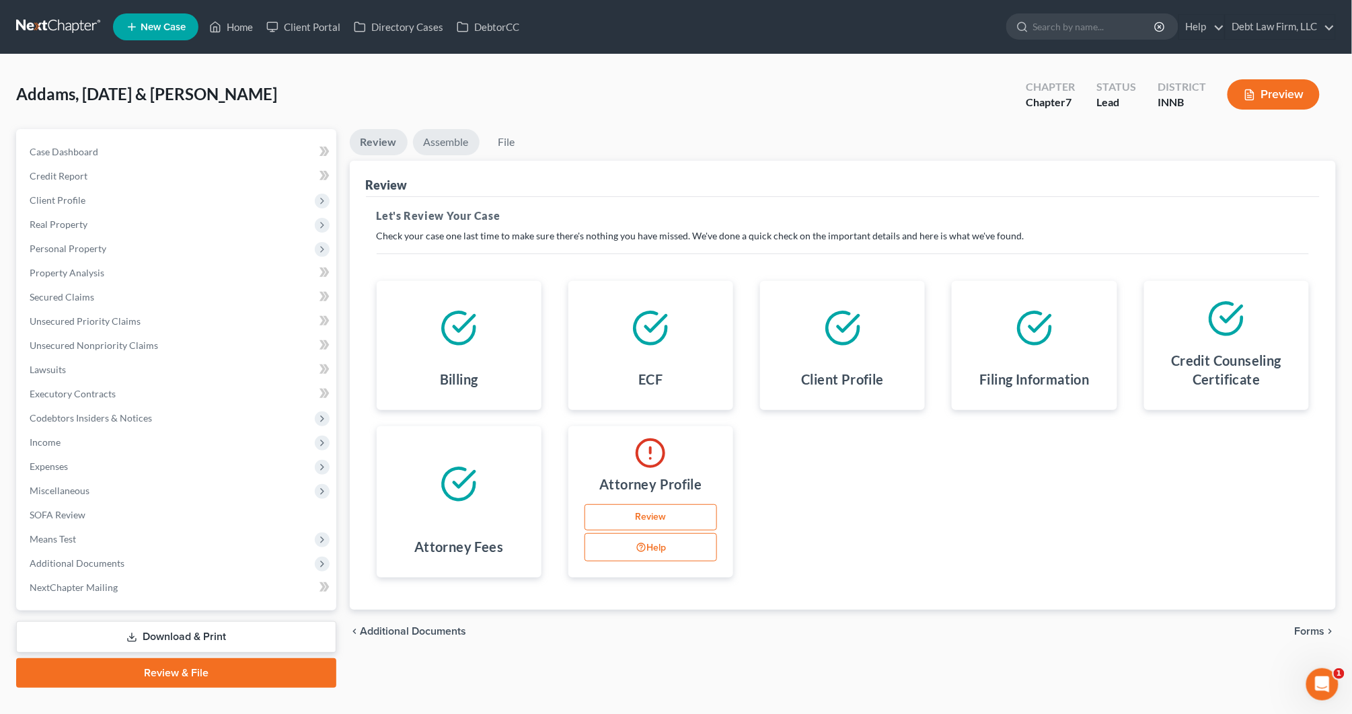
click at [446, 139] on link "Assemble" at bounding box center [446, 142] width 67 height 26
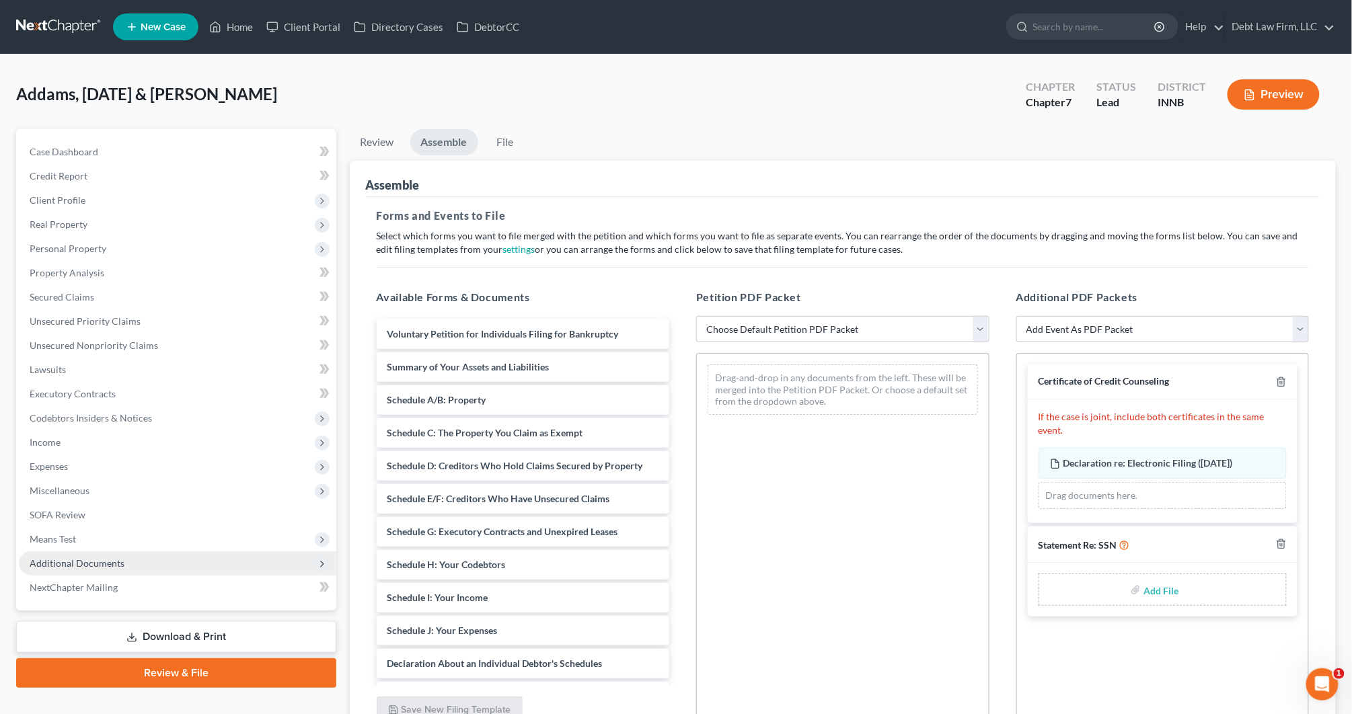
click at [91, 562] on span "Additional Documents" at bounding box center [77, 563] width 95 height 11
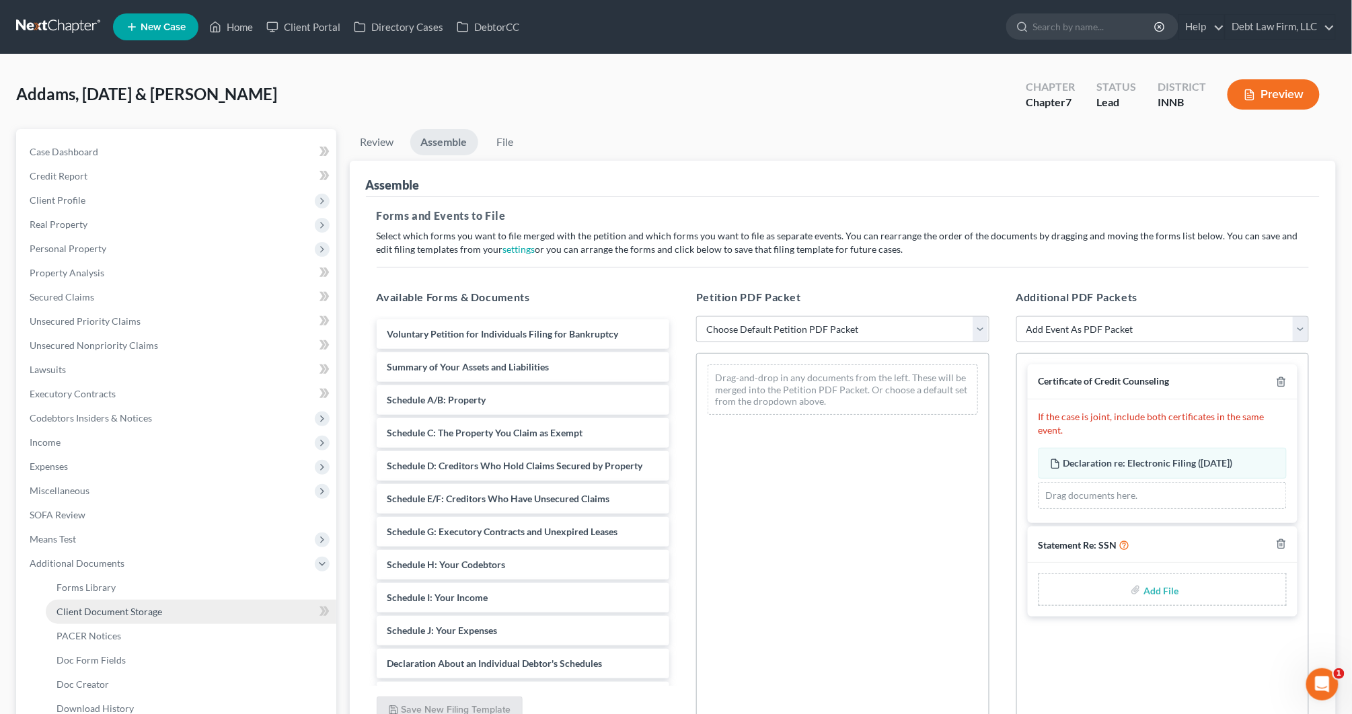
click at [116, 606] on span "Client Document Storage" at bounding box center [110, 611] width 106 height 11
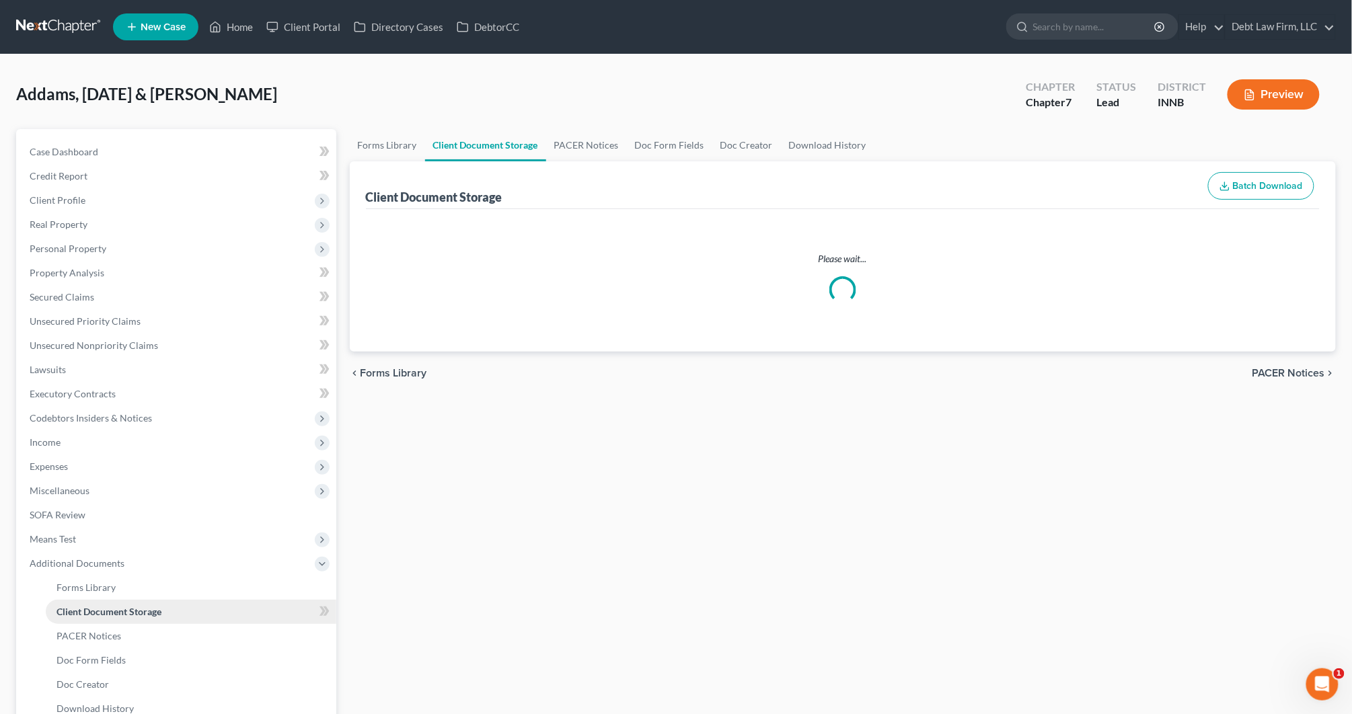
select select "0"
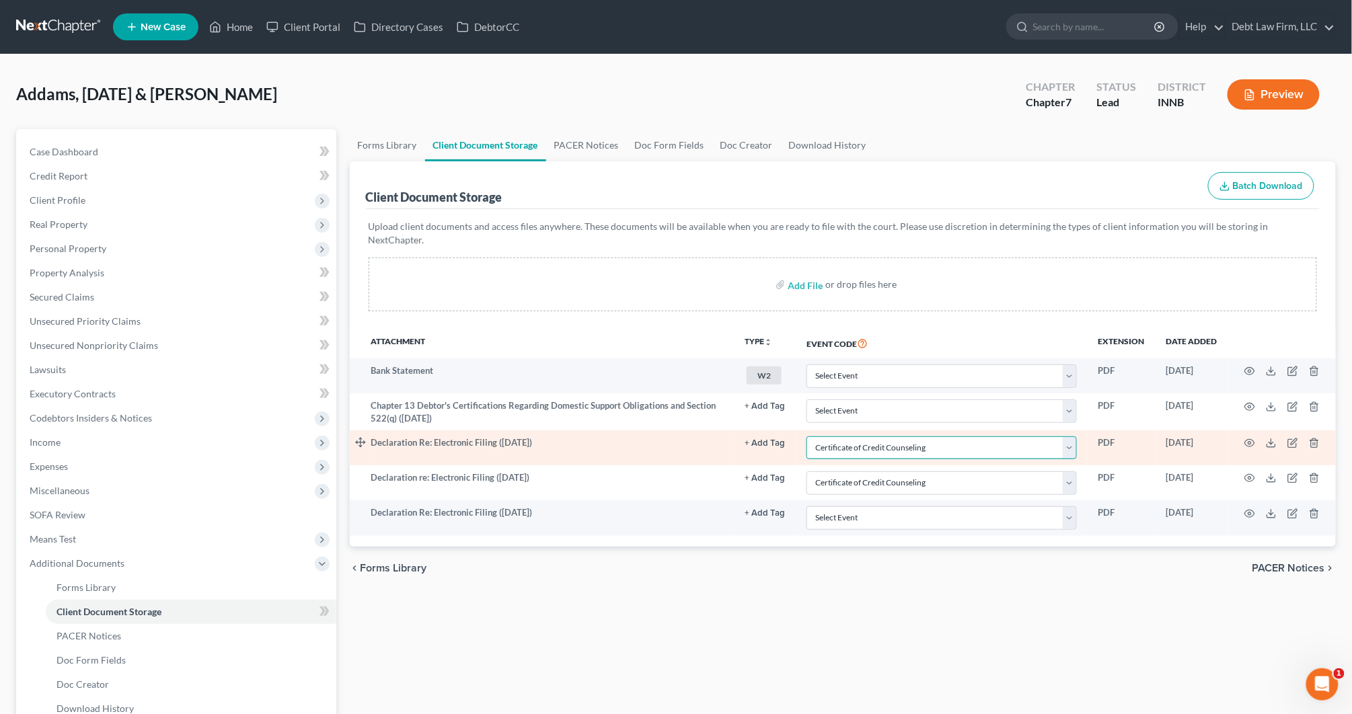
click at [842, 437] on select "Select Event Certificate of Credit Counseling Chapter 13 Calculation of Disposa…" at bounding box center [942, 449] width 270 height 24
click at [808, 437] on select "Select Event Certificate of Credit Counseling Chapter 13 Calculation of Disposa…" at bounding box center [942, 449] width 270 height 24
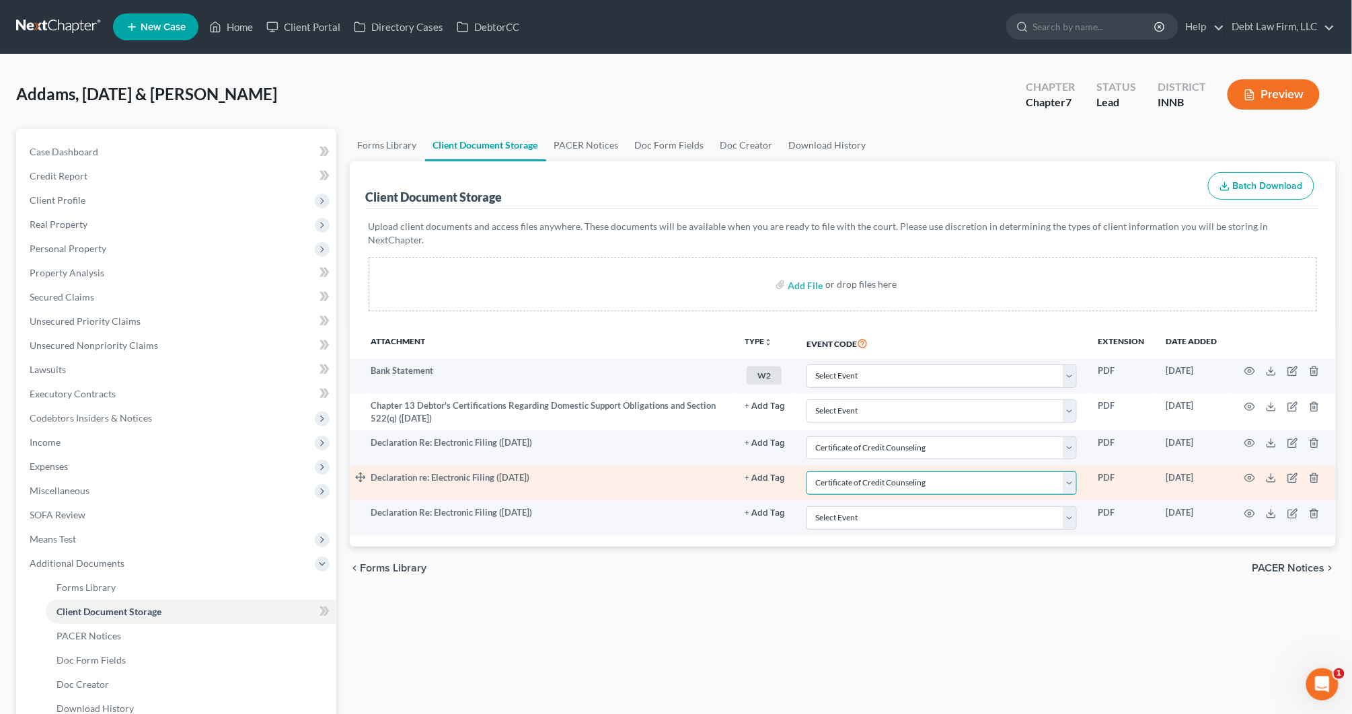
click at [840, 472] on select "Select Event Certificate of Credit Counseling Chapter 13 Calculation of Disposa…" at bounding box center [942, 484] width 270 height 24
click at [808, 472] on select "Select Event Certificate of Credit Counseling Chapter 13 Calculation of Disposa…" at bounding box center [942, 484] width 270 height 24
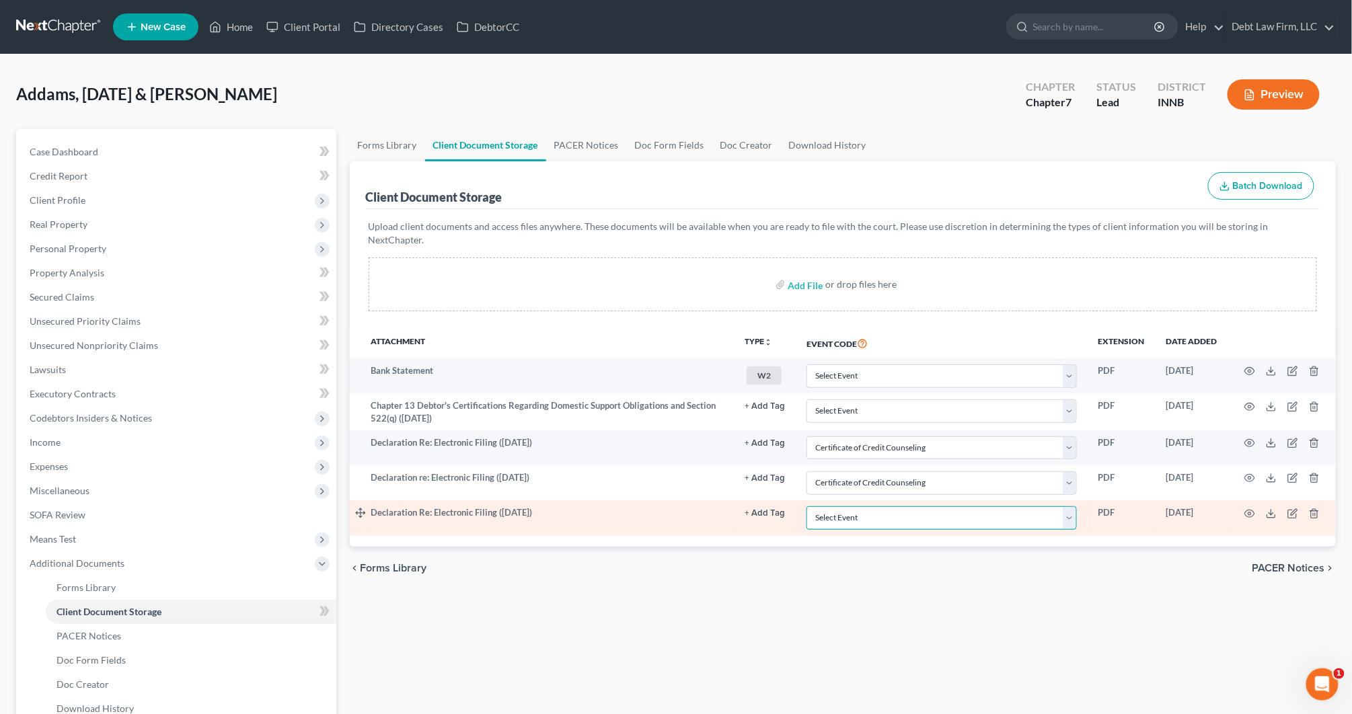
click at [848, 509] on select "Select Event Certificate of Credit Counseling Chapter 13 Calculation of Disposa…" at bounding box center [942, 519] width 270 height 24
select select "0"
click at [808, 507] on select "Select Event Certificate of Credit Counseling Chapter 13 Calculation of Disposa…" at bounding box center [942, 519] width 270 height 24
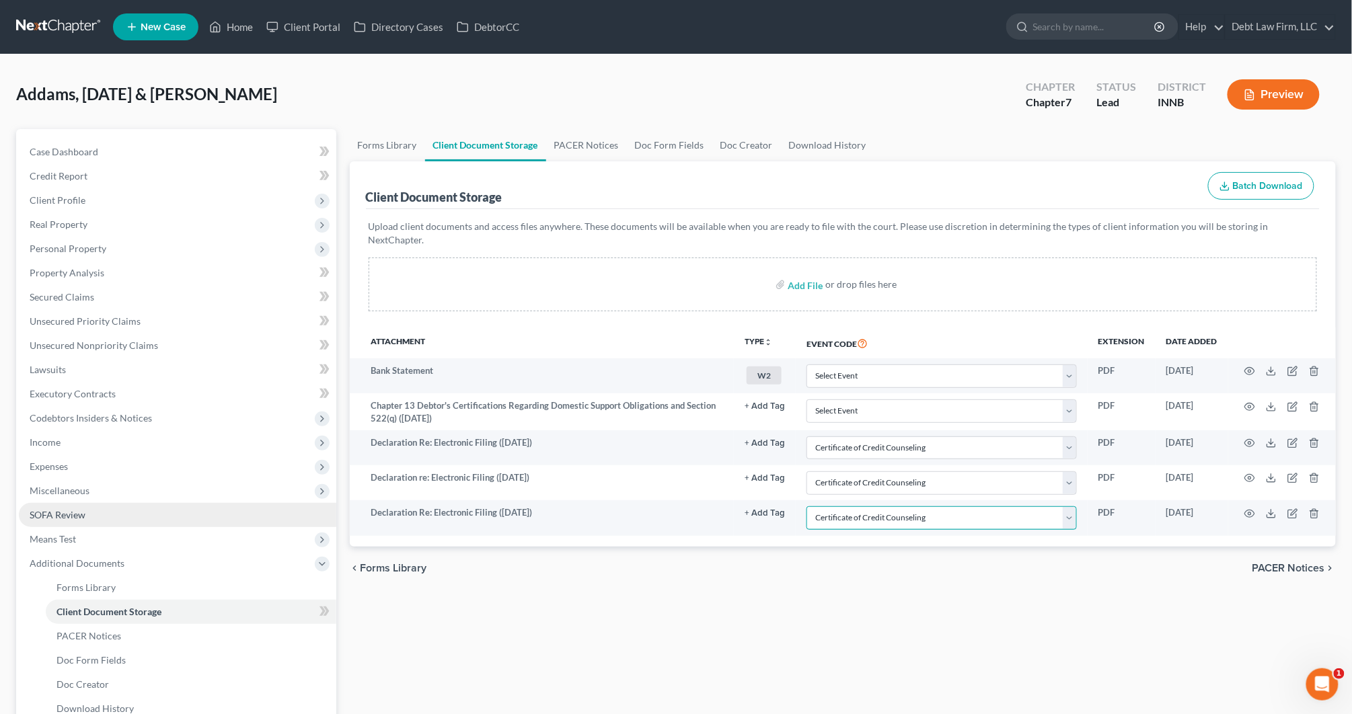
scroll to position [170, 0]
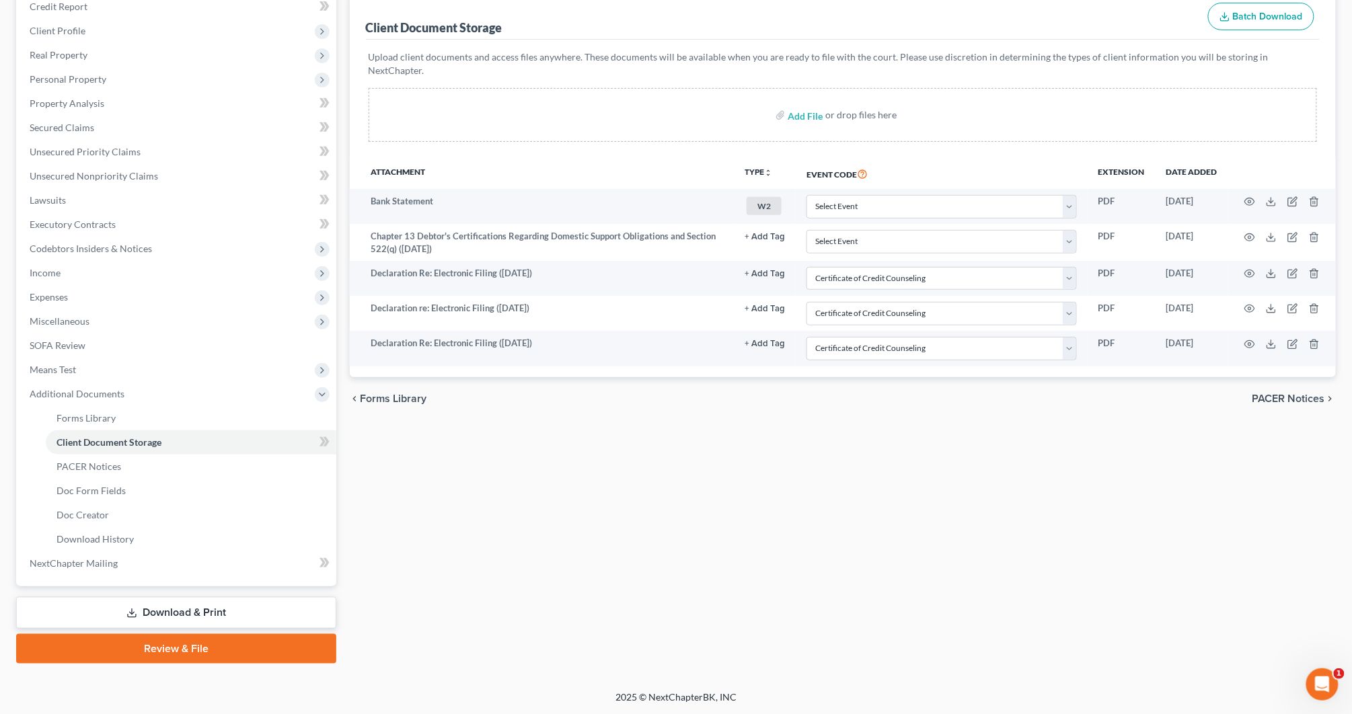
click at [139, 653] on link "Review & File" at bounding box center [176, 649] width 320 height 30
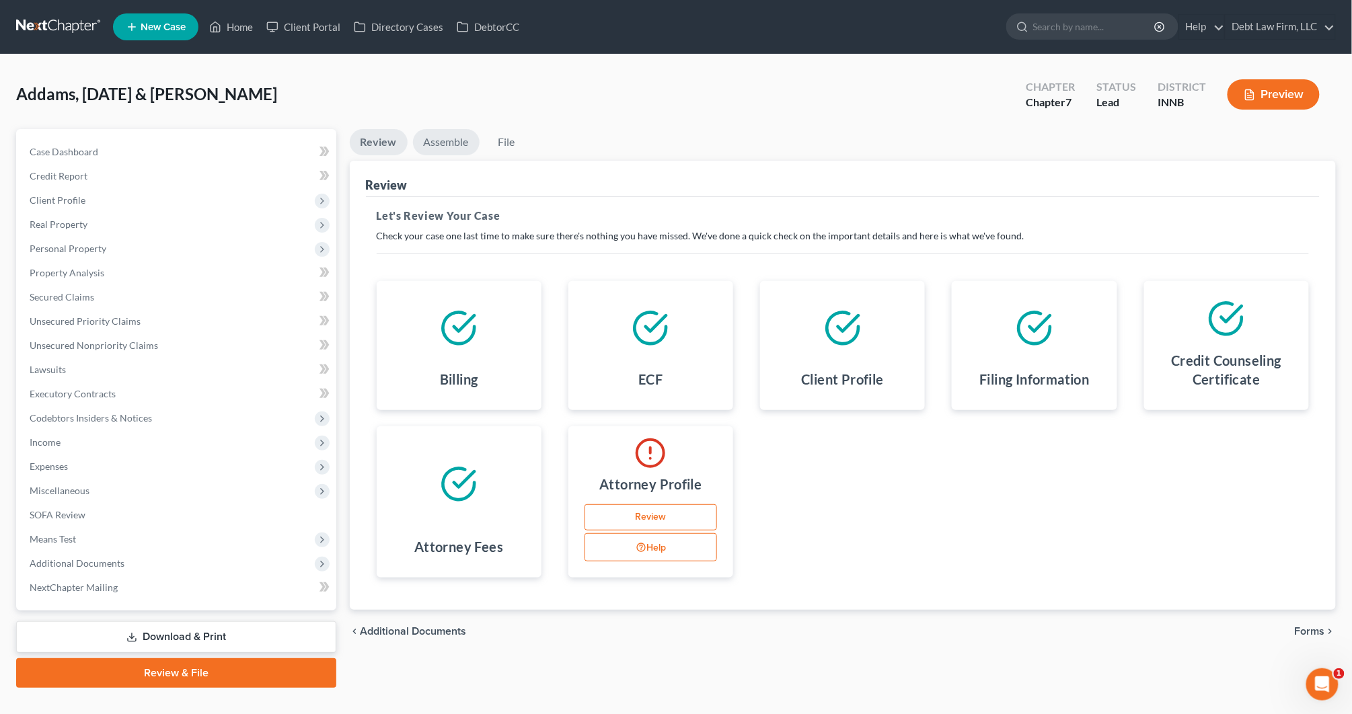
click at [444, 137] on link "Assemble" at bounding box center [446, 142] width 67 height 26
